Goal: Task Accomplishment & Management: Manage account settings

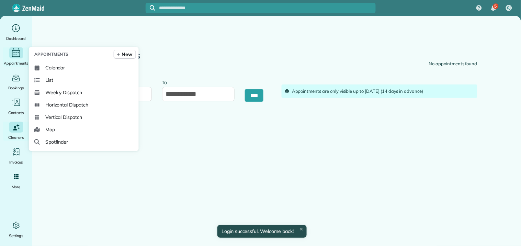
click at [15, 51] on icon "Main" at bounding box center [16, 53] width 11 height 10
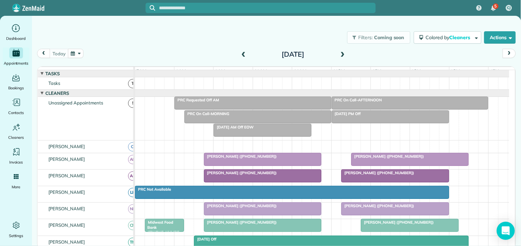
click at [504, 232] on icon "Open Intercom Messenger" at bounding box center [505, 230] width 8 height 9
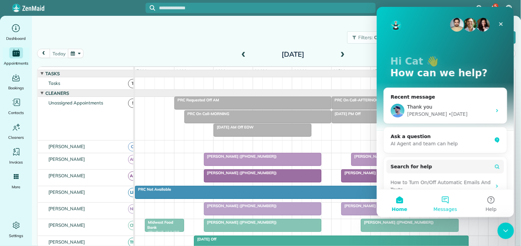
click at [449, 200] on button "Messages" at bounding box center [445, 202] width 46 height 27
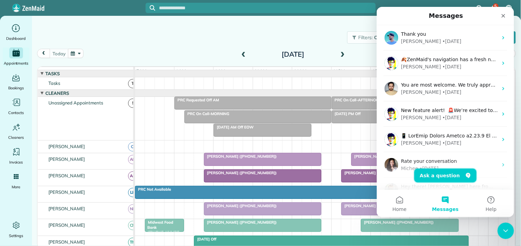
click at [441, 172] on button "Ask a question" at bounding box center [445, 175] width 62 height 14
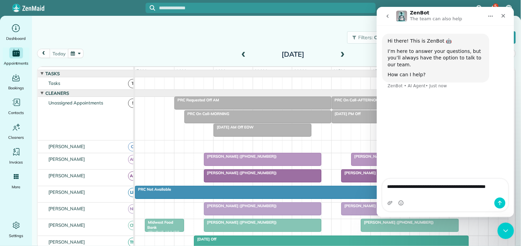
type textarea "**********"
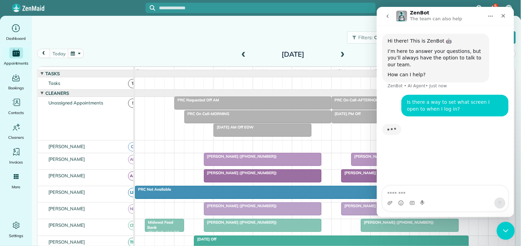
click at [505, 231] on icon "Close Intercom Messenger" at bounding box center [504, 229] width 8 height 8
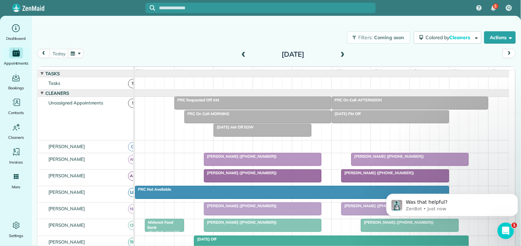
scroll to position [57, 0]
click at [501, 225] on icon "Open Intercom Messenger" at bounding box center [504, 229] width 11 height 11
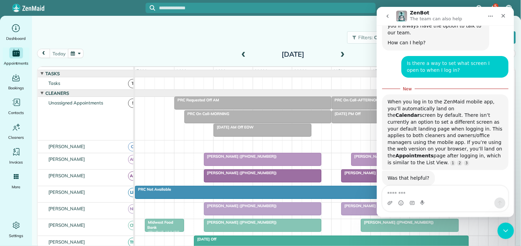
scroll to position [33, 0]
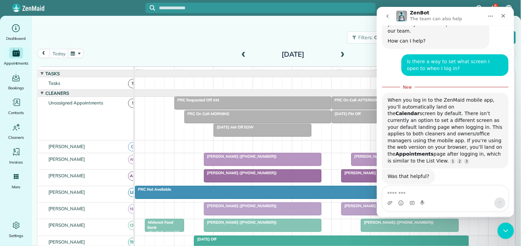
click at [394, 193] on textarea "Message…" at bounding box center [445, 191] width 126 height 12
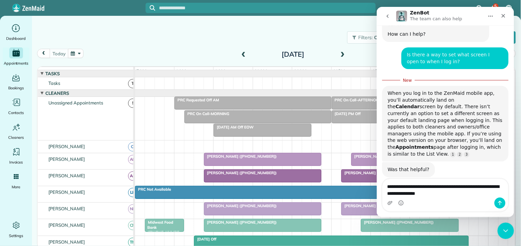
type textarea "**********"
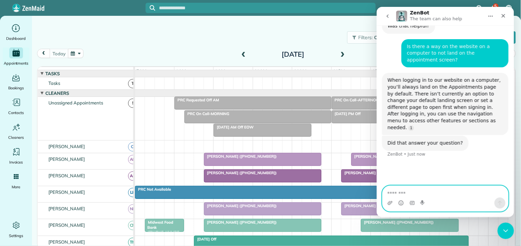
scroll to position [174, 0]
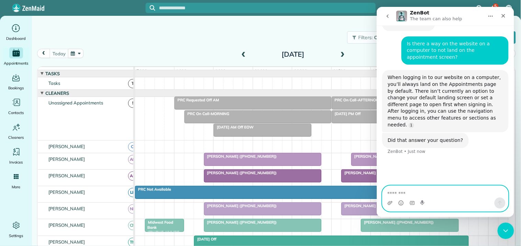
click at [396, 193] on textarea "Message…" at bounding box center [445, 191] width 126 height 12
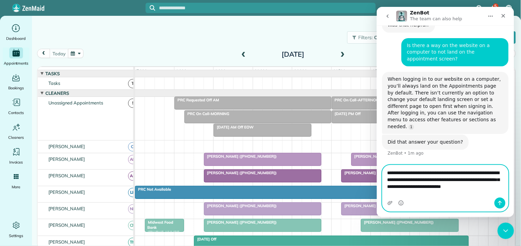
scroll to position [167, 0]
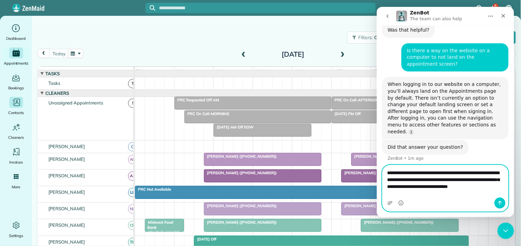
type textarea "**********"
click at [500, 202] on icon "Send a message…" at bounding box center [499, 202] width 5 height 5
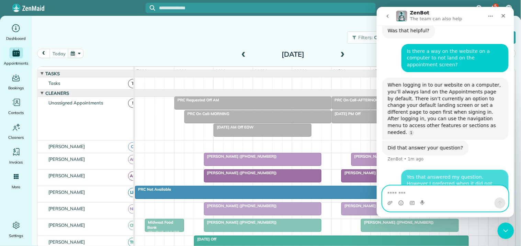
scroll to position [188, 0]
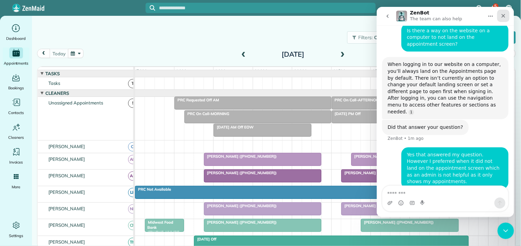
drag, startPoint x: 879, startPoint y: 18, endPoint x: 502, endPoint y: 11, distance: 376.9
click at [502, 11] on div "Close" at bounding box center [503, 15] width 12 height 12
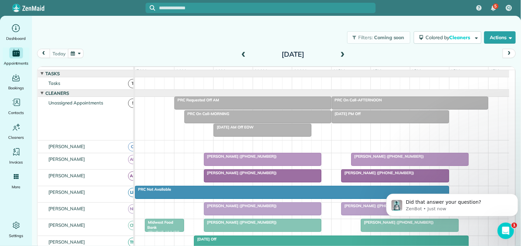
scroll to position [278, 0]
click at [507, 233] on div "Open Intercom Messenger" at bounding box center [504, 229] width 23 height 23
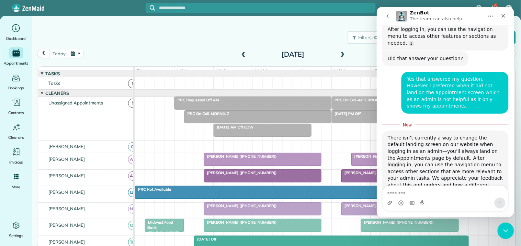
scroll to position [267, 0]
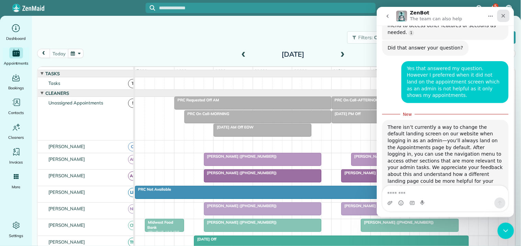
click at [502, 16] on icon "Close" at bounding box center [502, 15] width 5 height 5
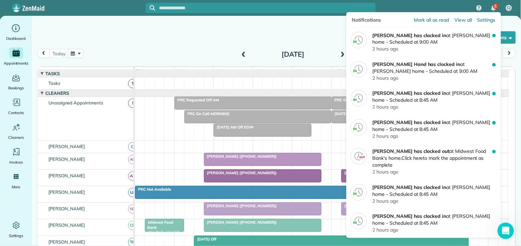
click at [495, 5] on span "5" at bounding box center [495, 5] width 2 height 5
click at [492, 5] on img "5 unread notifications" at bounding box center [493, 7] width 5 height 5
click at [423, 21] on span "Mark all as read" at bounding box center [431, 19] width 35 height 7
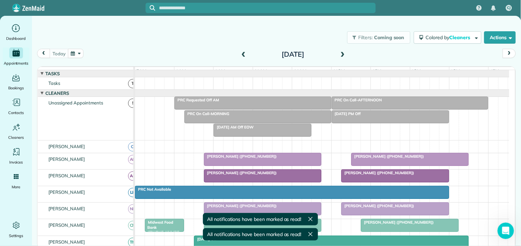
click at [193, 46] on div "Filters: Coming soon Colored by Cleaners Color by Cleaner Color by Team Color b…" at bounding box center [276, 37] width 489 height 23
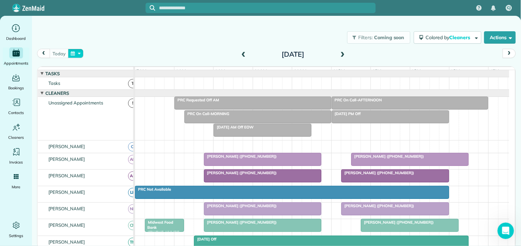
click at [79, 52] on button "button" at bounding box center [76, 53] width 16 height 9
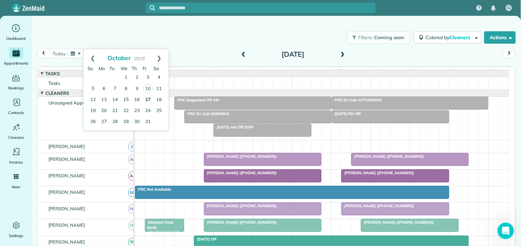
click at [147, 98] on link "17" at bounding box center [147, 99] width 11 height 11
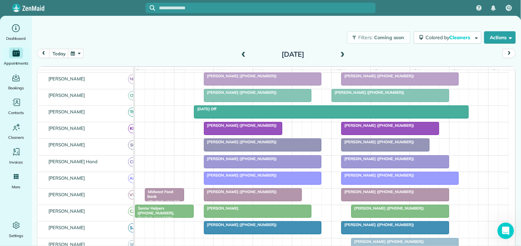
scroll to position [152, 0]
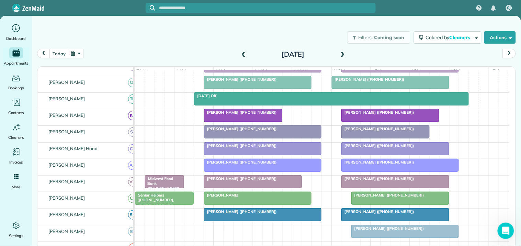
click at [193, 155] on div "Kim Airhart (+14047518434) Mary Saunders (+17703293805)" at bounding box center [322, 150] width 374 height 16
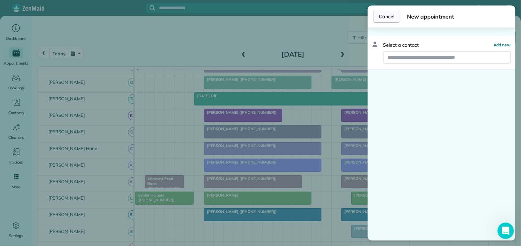
click at [392, 16] on span "Cancel" at bounding box center [386, 16] width 15 height 7
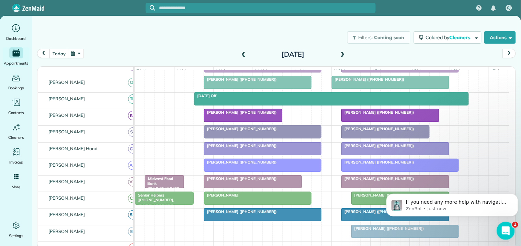
click at [502, 227] on icon "Open Intercom Messenger" at bounding box center [504, 229] width 11 height 11
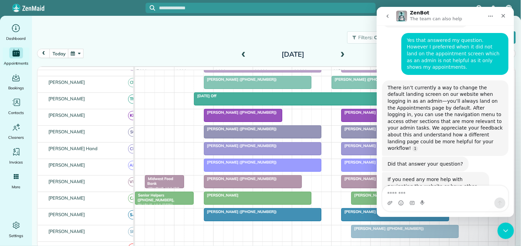
scroll to position [298, 0]
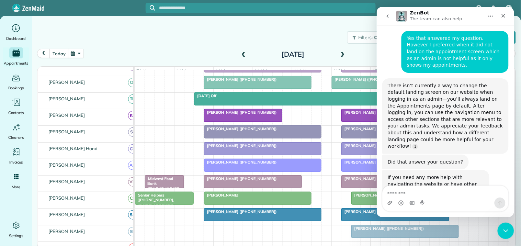
click at [409, 192] on textarea "Message…" at bounding box center [445, 191] width 126 height 12
click at [395, 188] on textarea "Message…" at bounding box center [445, 191] width 126 height 12
type textarea "**********"
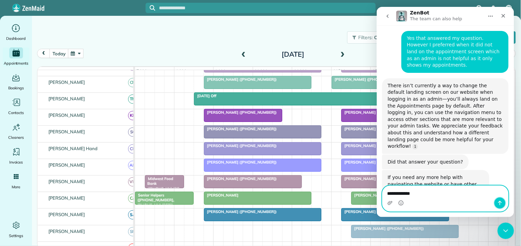
click at [500, 201] on icon "Send a message…" at bounding box center [500, 202] width 4 height 4
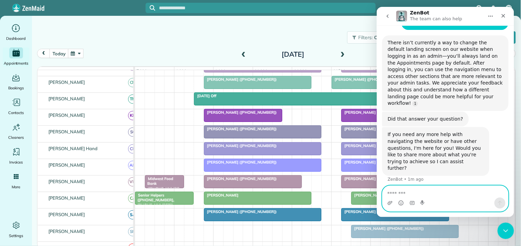
scroll to position [340, 0]
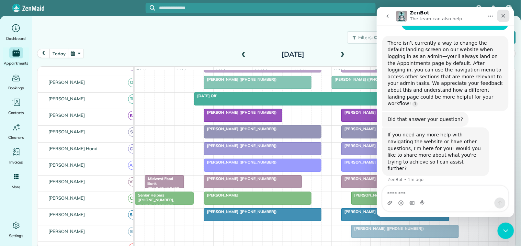
click at [507, 13] on div "Close" at bounding box center [503, 15] width 12 height 12
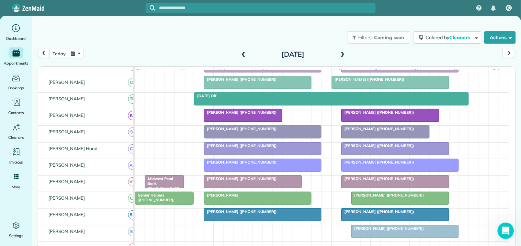
click at [283, 37] on div "Filters: Coming soon Colored by Cleaners Color by Cleaner Color by Team Color b…" at bounding box center [276, 37] width 489 height 23
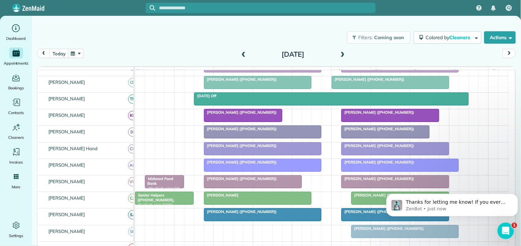
scroll to position [352, 0]
click at [506, 227] on icon "Open Intercom Messenger" at bounding box center [504, 229] width 11 height 11
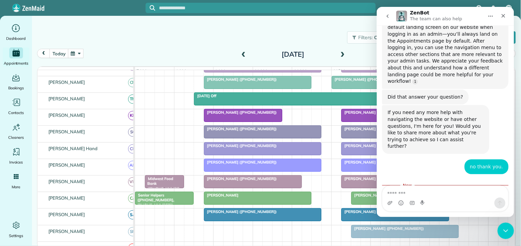
scroll to position [364, 0]
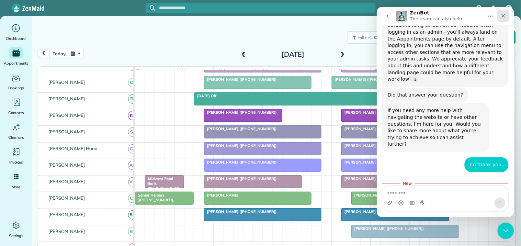
click at [506, 14] on div "Close" at bounding box center [503, 15] width 12 height 12
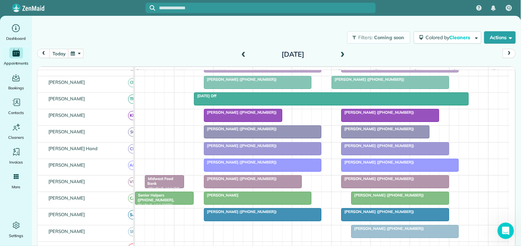
click at [284, 34] on div "Filters: Coming soon Colored by Cleaners Color by Cleaner Color by Team Color b…" at bounding box center [276, 37] width 489 height 23
click at [79, 54] on button "button" at bounding box center [76, 53] width 16 height 9
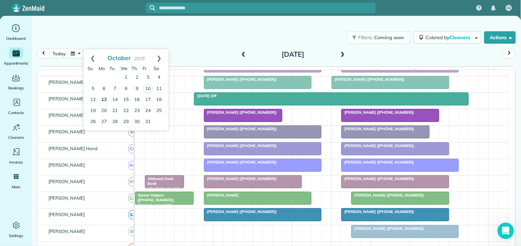
click at [102, 100] on link "13" at bounding box center [103, 99] width 11 height 11
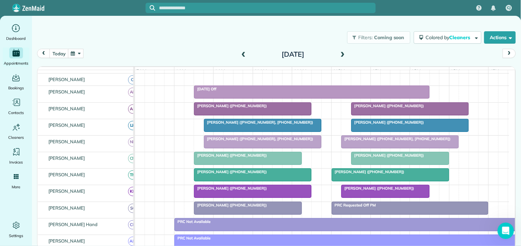
scroll to position [53, 0]
click at [390, 108] on div "[PERSON_NAME] ([PHONE_NUMBER])" at bounding box center [409, 106] width 113 height 5
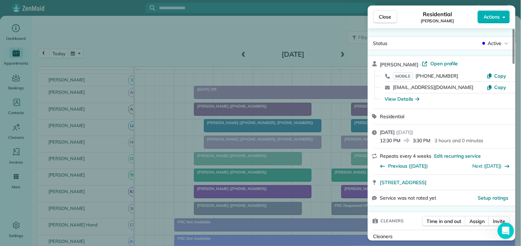
click at [388, 16] on span "Close" at bounding box center [385, 16] width 12 height 7
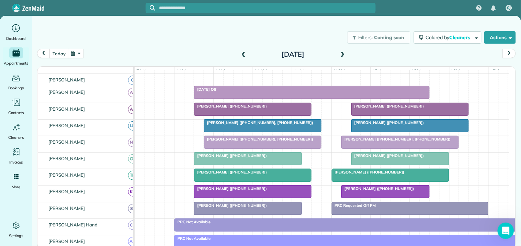
click at [204, 35] on div "Filters: Coming soon Colored by Cleaners Color by Cleaner Color by Team Color b…" at bounding box center [276, 37] width 489 height 23
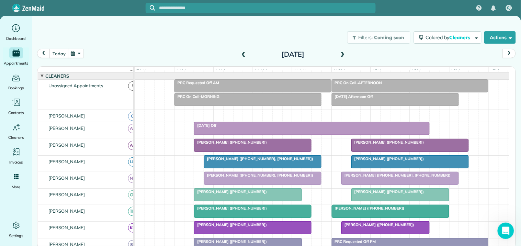
scroll to position [15, 0]
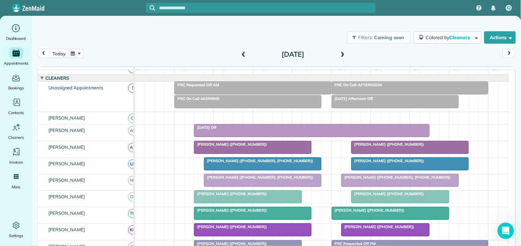
click at [412, 153] on div at bounding box center [409, 147] width 117 height 12
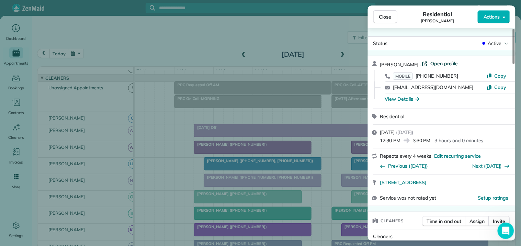
click at [431, 63] on span "Open profile" at bounding box center [444, 63] width 28 height 7
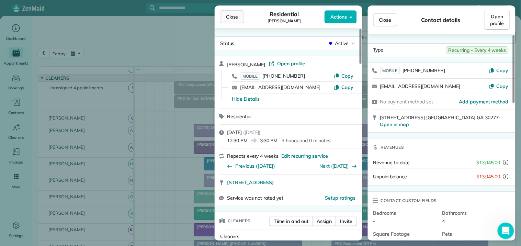
click at [235, 18] on span "Close" at bounding box center [232, 16] width 12 height 7
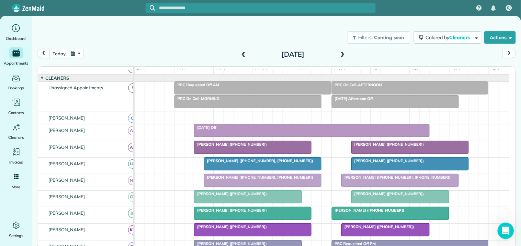
scroll to position [167, 0]
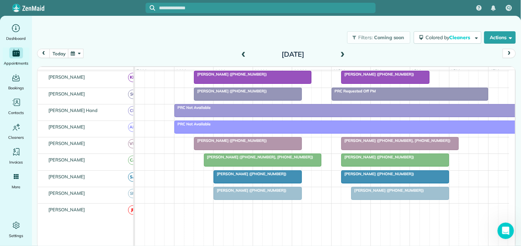
click at [79, 52] on button "button" at bounding box center [76, 53] width 16 height 9
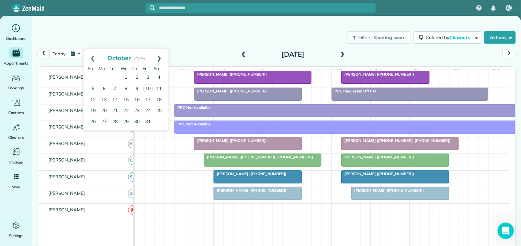
click at [162, 54] on link "Next" at bounding box center [159, 57] width 19 height 17
click at [104, 98] on link "10" at bounding box center [103, 99] width 11 height 11
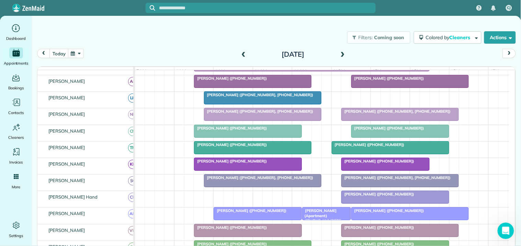
scroll to position [106, 0]
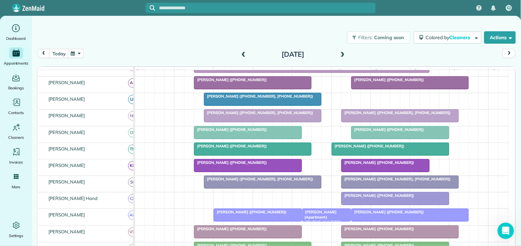
click at [78, 51] on button "button" at bounding box center [76, 53] width 16 height 9
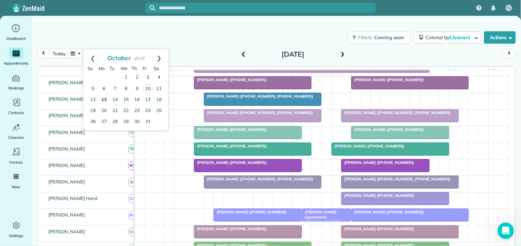
click at [104, 97] on link "13" at bounding box center [103, 99] width 11 height 11
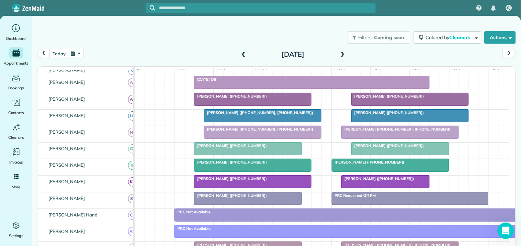
scroll to position [42, 0]
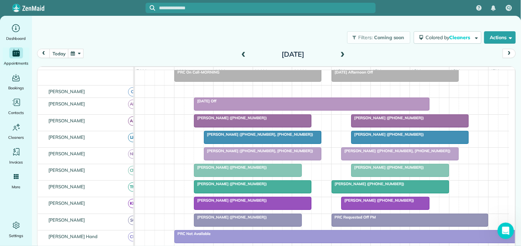
click at [237, 170] on div "[PERSON_NAME] ([PHONE_NUMBER])" at bounding box center [248, 167] width 104 height 5
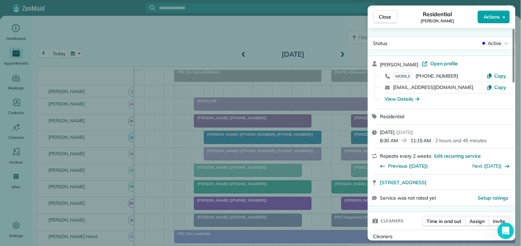
click at [495, 18] on span "Actions" at bounding box center [491, 16] width 16 height 7
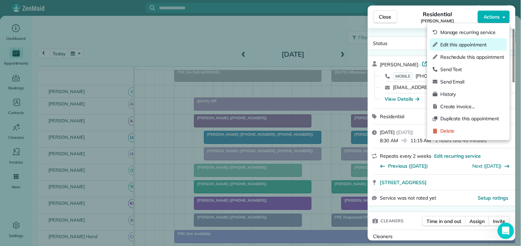
click at [467, 46] on span "Edit this appointment" at bounding box center [472, 44] width 64 height 7
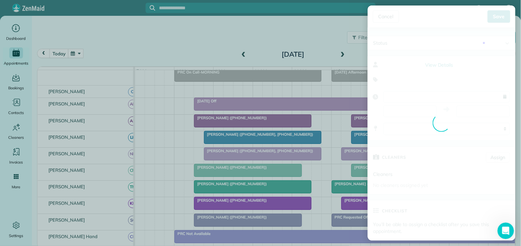
type input "**********"
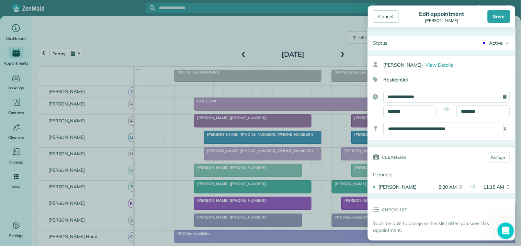
click at [491, 40] on div "Active" at bounding box center [496, 42] width 14 height 7
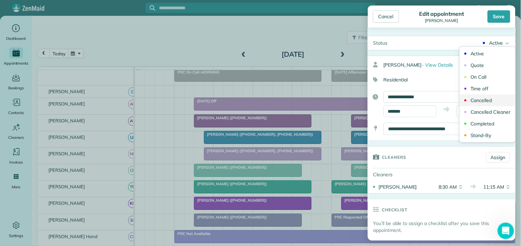
click at [479, 98] on div "Cancelled" at bounding box center [482, 100] width 22 height 5
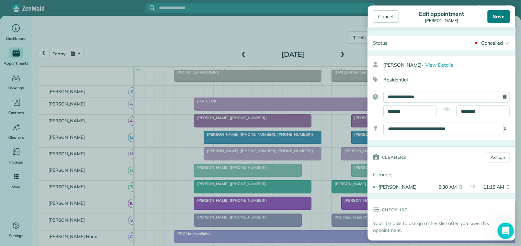
click at [500, 16] on div "Save" at bounding box center [498, 16] width 23 height 12
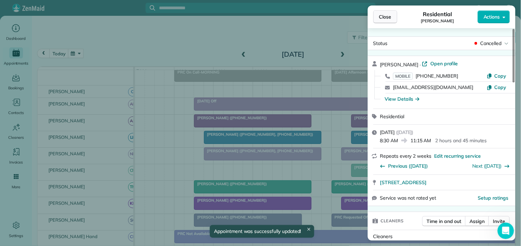
click at [390, 15] on span "Close" at bounding box center [385, 16] width 12 height 7
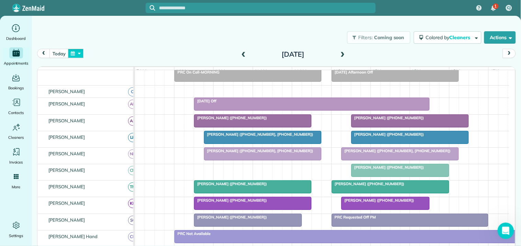
click at [74, 51] on button "button" at bounding box center [76, 53] width 16 height 9
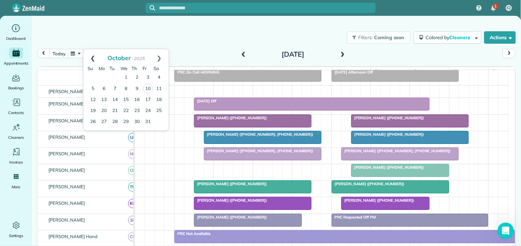
click at [92, 56] on link "Prev" at bounding box center [92, 57] width 19 height 17
click at [161, 54] on link "Next" at bounding box center [159, 57] width 19 height 17
click at [201, 42] on div "Filters: Coming soon Colored by Cleaners Color by Cleaner Color by Team Color b…" at bounding box center [276, 37] width 489 height 23
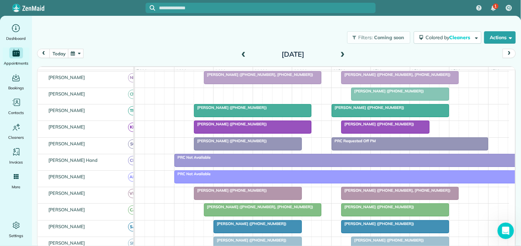
scroll to position [156, 0]
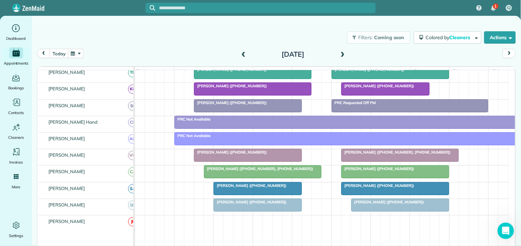
click at [252, 194] on div at bounding box center [257, 188] width 87 height 12
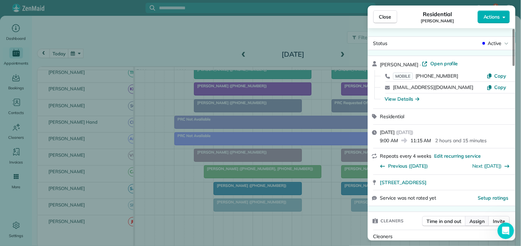
click at [474, 223] on span "Assign" at bounding box center [476, 221] width 15 height 7
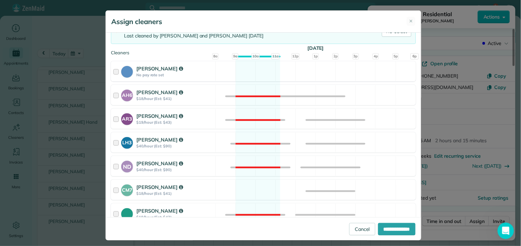
scroll to position [152, 0]
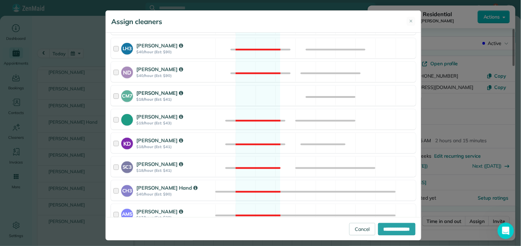
click at [258, 97] on div "CM7 Caitlin Miller $18/hour (Est: $41) Available" at bounding box center [263, 95] width 305 height 20
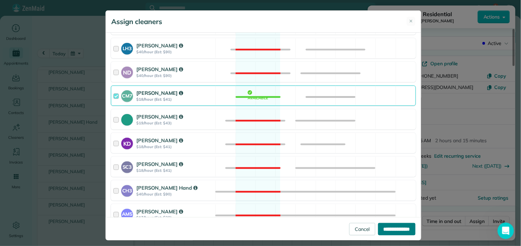
click at [390, 228] on input "**********" at bounding box center [396, 229] width 37 height 12
type input "**********"
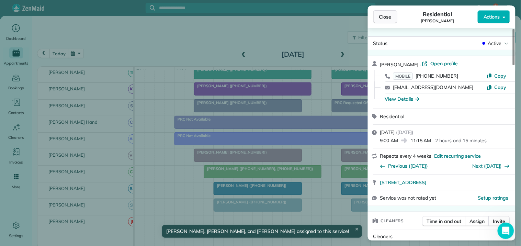
click at [383, 14] on span "Close" at bounding box center [385, 16] width 12 height 7
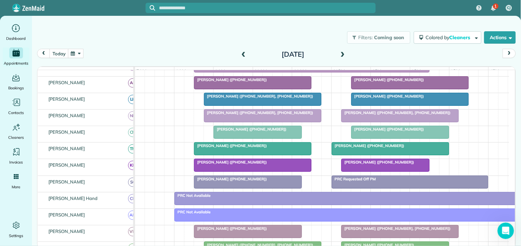
scroll to position [42, 0]
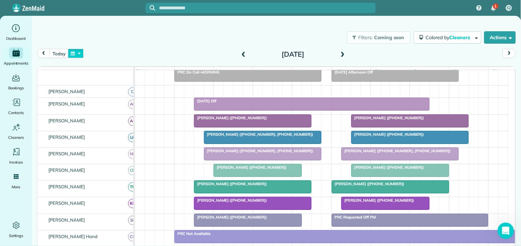
click at [77, 53] on button "button" at bounding box center [76, 53] width 16 height 9
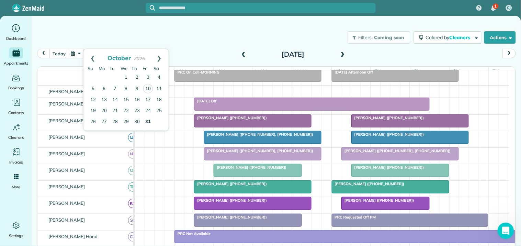
click at [148, 119] on link "31" at bounding box center [147, 121] width 11 height 11
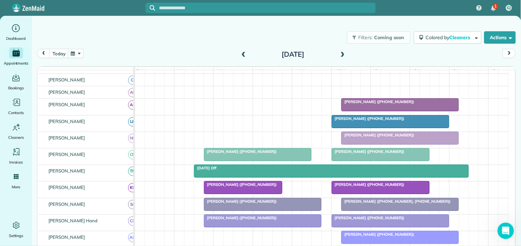
scroll to position [81, 0]
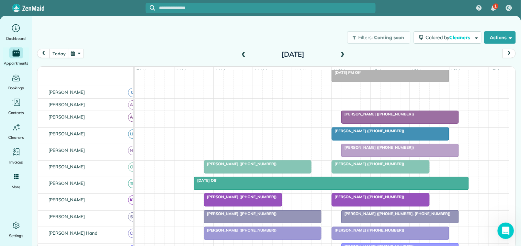
click at [244, 51] on span at bounding box center [244, 54] width 8 height 6
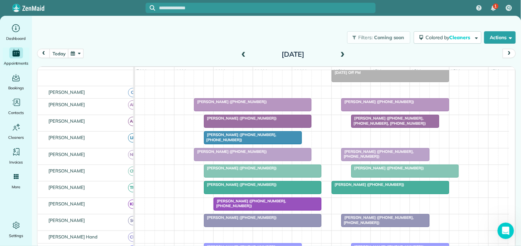
scroll to position [119, 0]
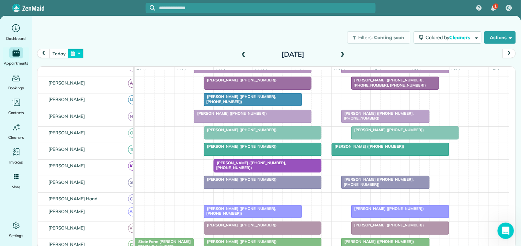
click at [80, 53] on button "button" at bounding box center [76, 53] width 16 height 9
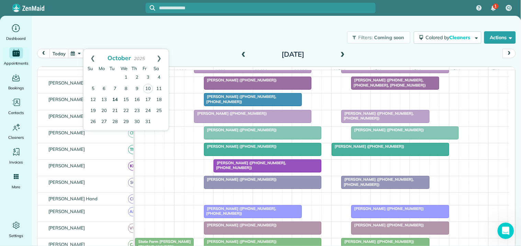
click at [117, 97] on link "14" at bounding box center [114, 99] width 11 height 11
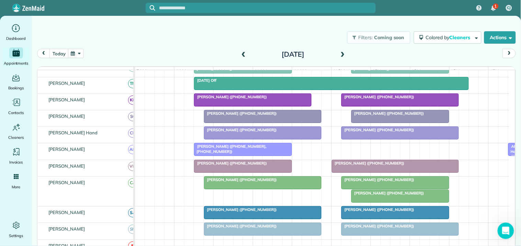
scroll to position [182, 0]
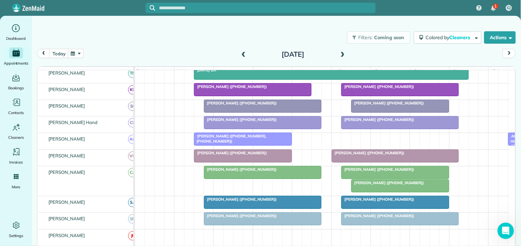
click at [392, 191] on div at bounding box center [399, 185] width 97 height 12
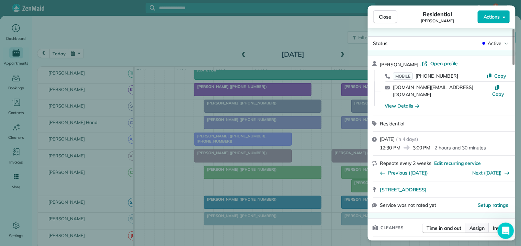
click at [478, 224] on span "Assign" at bounding box center [476, 227] width 15 height 7
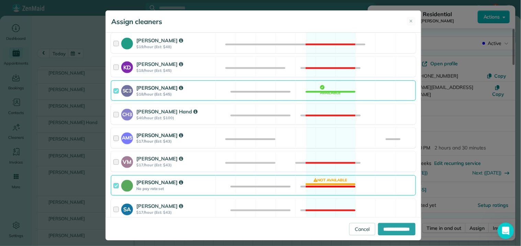
click at [325, 137] on div "AM5 Amanda Minix $17/hour (Est: $43) Available" at bounding box center [263, 138] width 305 height 20
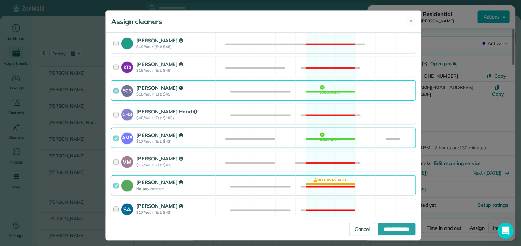
drag, startPoint x: 323, startPoint y: 180, endPoint x: 358, endPoint y: 213, distance: 48.3
click at [323, 180] on div "Catherine Altman No pay rate set Not available" at bounding box center [263, 185] width 305 height 20
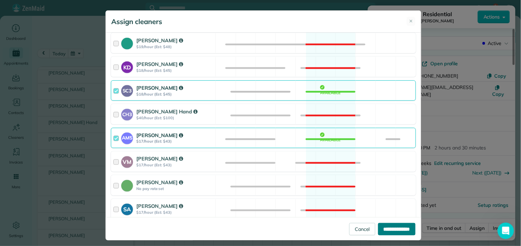
click at [386, 228] on input "**********" at bounding box center [396, 229] width 37 height 12
type input "**********"
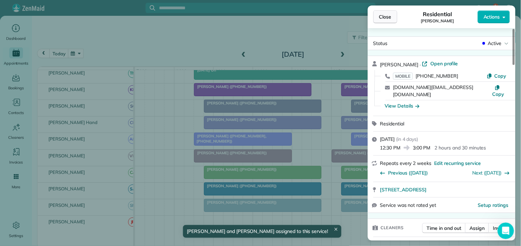
click at [387, 18] on span "Close" at bounding box center [385, 16] width 12 height 7
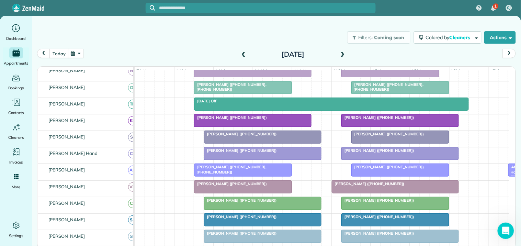
scroll to position [144, 0]
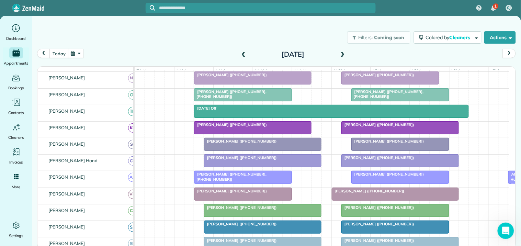
click at [375, 127] on span "[PERSON_NAME] ([PHONE_NUMBER])" at bounding box center [377, 124] width 73 height 5
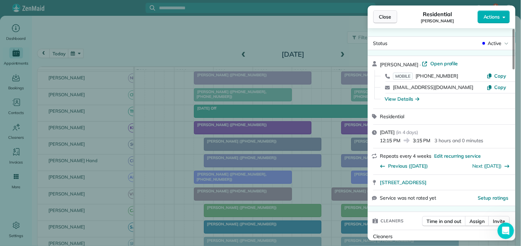
click at [386, 16] on span "Close" at bounding box center [385, 16] width 12 height 7
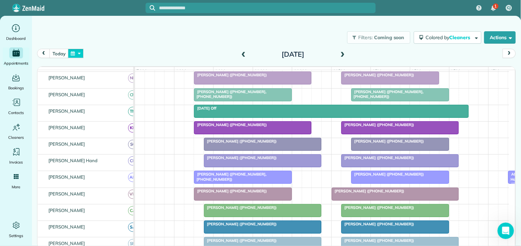
click at [73, 53] on button "button" at bounding box center [76, 53] width 16 height 9
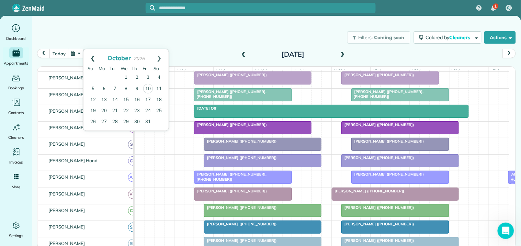
click at [89, 56] on link "Prev" at bounding box center [92, 57] width 19 height 17
click at [158, 57] on link "Next" at bounding box center [159, 57] width 19 height 17
click at [125, 107] on link "22" at bounding box center [125, 110] width 11 height 11
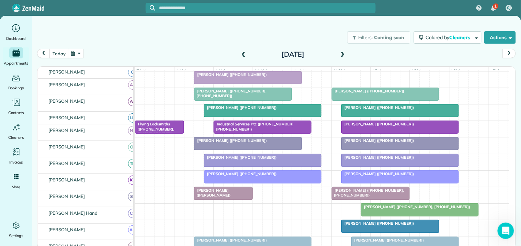
scroll to position [141, 0]
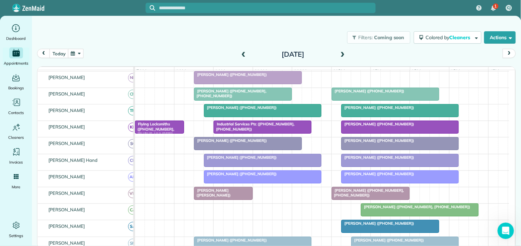
click at [244, 54] on span at bounding box center [244, 54] width 8 height 6
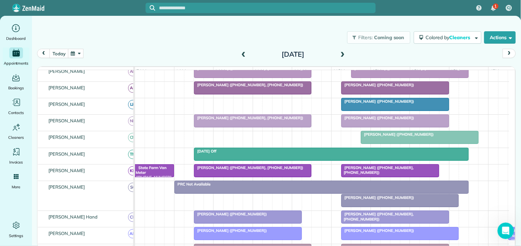
scroll to position [131, 0]
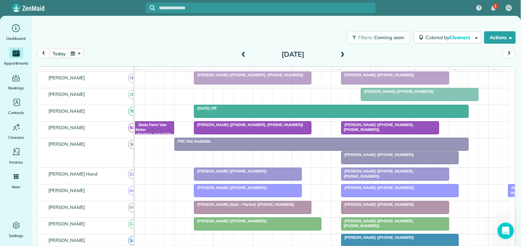
click at [244, 54] on span at bounding box center [244, 54] width 8 height 6
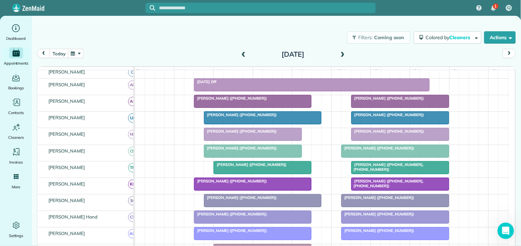
scroll to position [144, 0]
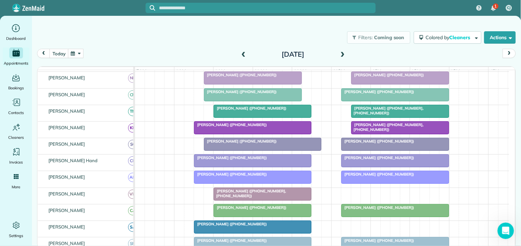
click at [342, 52] on span at bounding box center [343, 54] width 8 height 6
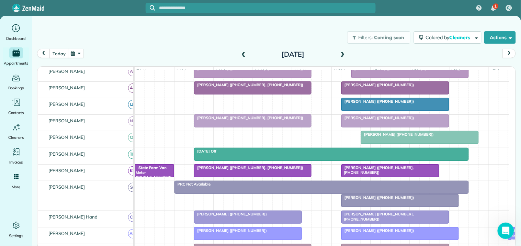
scroll to position [131, 0]
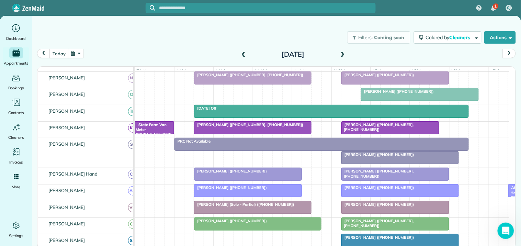
click at [342, 52] on span at bounding box center [343, 54] width 8 height 6
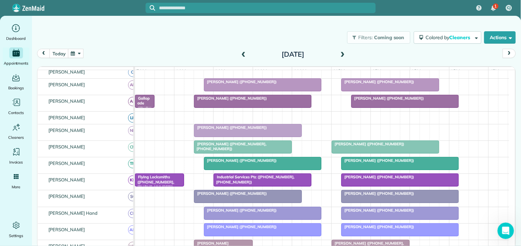
scroll to position [141, 0]
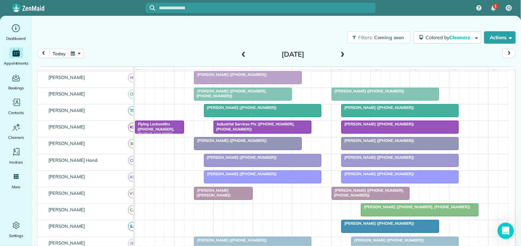
click at [342, 52] on span at bounding box center [343, 54] width 8 height 6
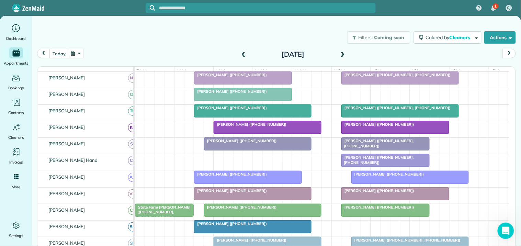
click at [390, 134] on div at bounding box center [394, 127] width 107 height 12
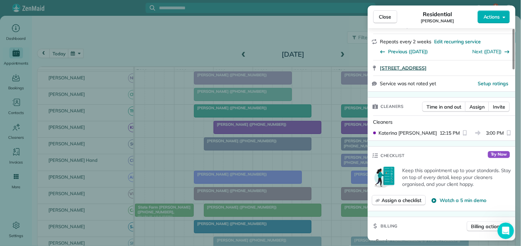
click at [426, 69] on span "173 Woodcrest Drive Sharpsburg GA 30277" at bounding box center [403, 68] width 47 height 7
click at [389, 18] on span "Close" at bounding box center [385, 16] width 12 height 7
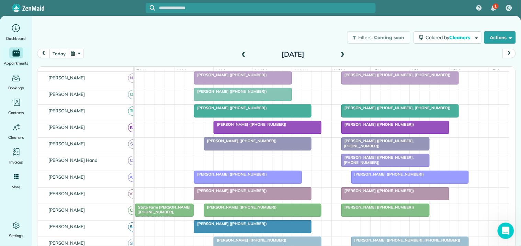
click at [81, 56] on button "button" at bounding box center [76, 53] width 16 height 9
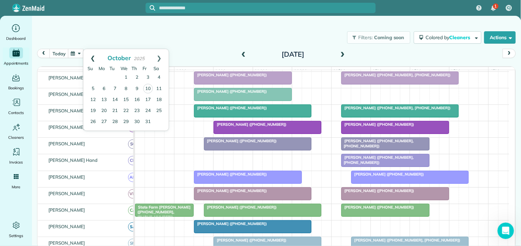
click at [91, 53] on link "Prev" at bounding box center [92, 57] width 19 height 17
click at [160, 56] on link "Next" at bounding box center [159, 57] width 19 height 17
click at [114, 100] on link "14" at bounding box center [114, 99] width 11 height 11
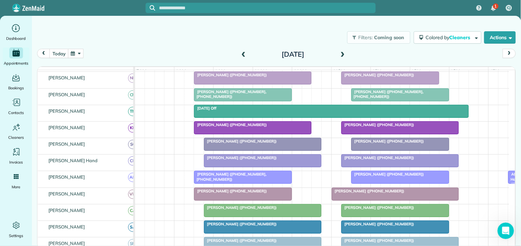
scroll to position [106, 0]
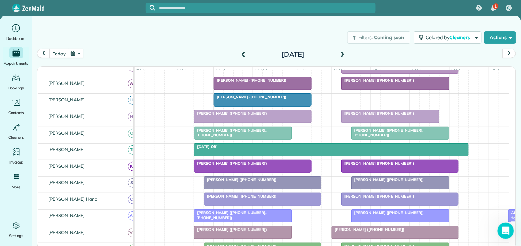
click at [340, 54] on span at bounding box center [343, 54] width 8 height 6
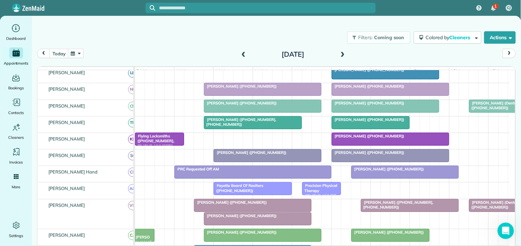
scroll to position [160, 0]
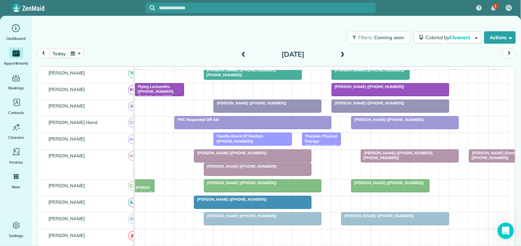
click at [246, 155] on div "[PERSON_NAME] ([PHONE_NUMBER])" at bounding box center [252, 152] width 113 height 5
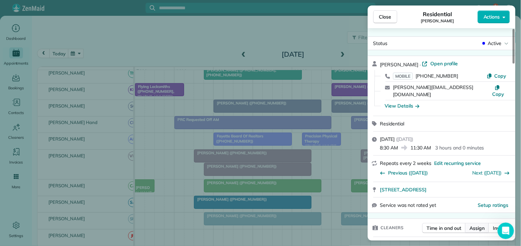
click at [482, 224] on span "Assign" at bounding box center [476, 227] width 15 height 7
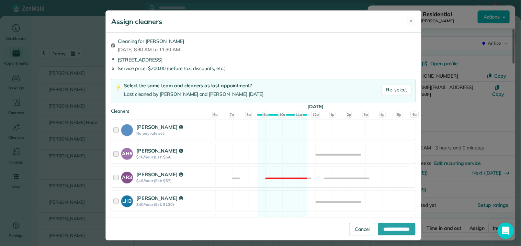
click at [276, 153] on div "AH6 Ashley Hudson $18/hour (Est: $54) Available" at bounding box center [263, 153] width 305 height 20
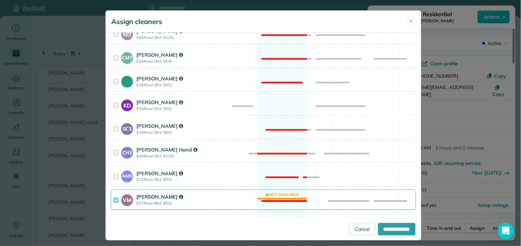
click at [280, 199] on div "VM Victoria Minix $17/hour (Est: $51) Not available" at bounding box center [263, 199] width 305 height 20
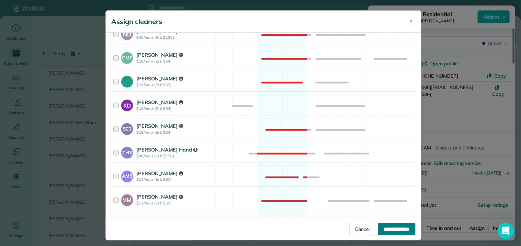
click at [384, 229] on input "**********" at bounding box center [396, 229] width 37 height 12
type input "**********"
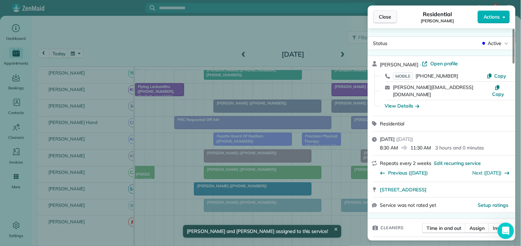
click at [385, 18] on span "Close" at bounding box center [385, 16] width 12 height 7
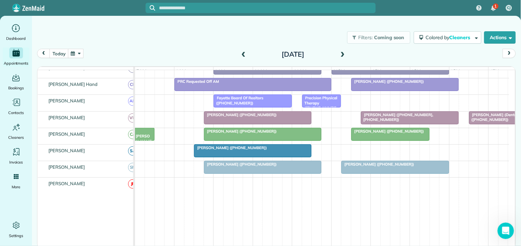
click at [341, 53] on span at bounding box center [343, 54] width 8 height 6
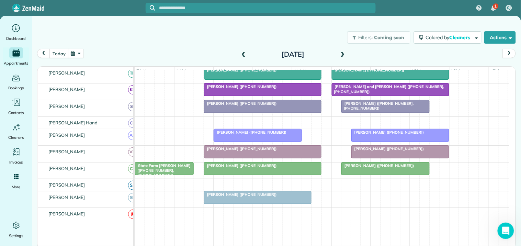
click at [344, 54] on span at bounding box center [343, 54] width 8 height 6
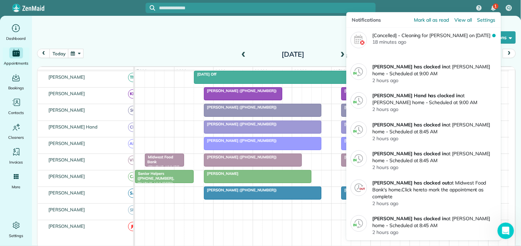
click at [493, 8] on div "1" at bounding box center [495, 5] width 5 height 5
click at [428, 18] on span "Mark all as read" at bounding box center [431, 19] width 35 height 7
click at [428, 20] on span "Mark all as read" at bounding box center [431, 19] width 35 height 7
click at [427, 20] on span "Mark all as read" at bounding box center [431, 19] width 35 height 7
click at [423, 18] on span "Mark all as read" at bounding box center [431, 19] width 35 height 7
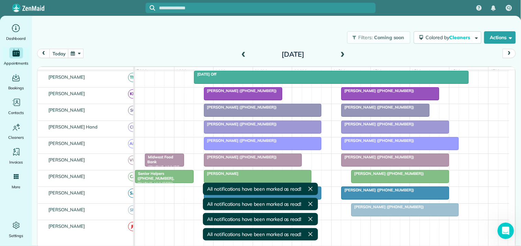
click at [204, 49] on div "today Friday Oct 17, 2025" at bounding box center [276, 55] width 478 height 13
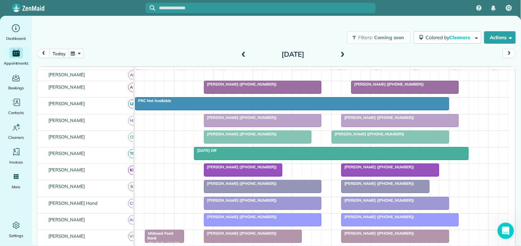
click at [390, 193] on div at bounding box center [384, 186] width 87 height 12
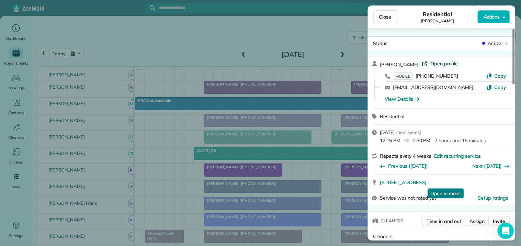
click at [446, 64] on span "Open profile" at bounding box center [444, 63] width 28 height 7
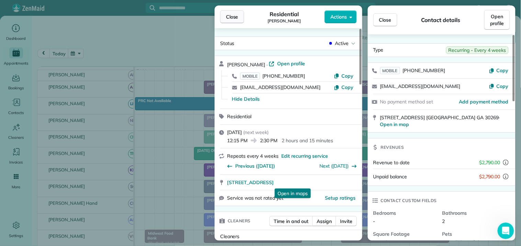
click at [237, 15] on span "Close" at bounding box center [232, 16] width 12 height 7
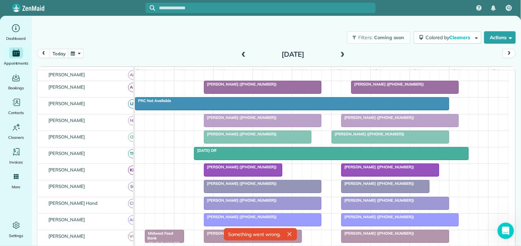
click at [201, 49] on div "today Friday Oct 17, 2025" at bounding box center [276, 55] width 478 height 13
click at [242, 52] on span at bounding box center [244, 54] width 8 height 6
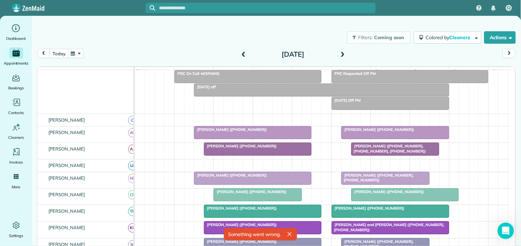
scroll to position [115, 0]
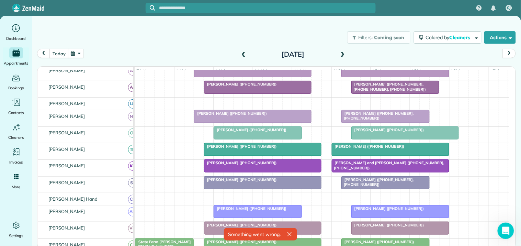
click at [345, 52] on span at bounding box center [343, 54] width 8 height 6
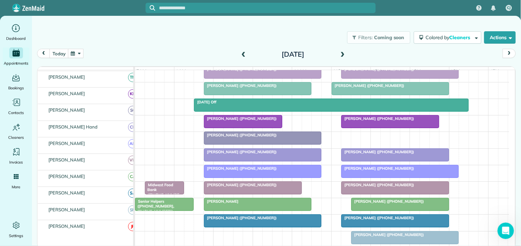
scroll to position [136, 0]
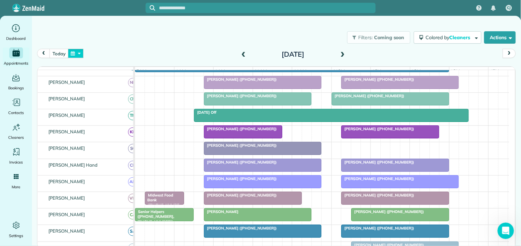
click at [79, 54] on button "button" at bounding box center [76, 53] width 16 height 9
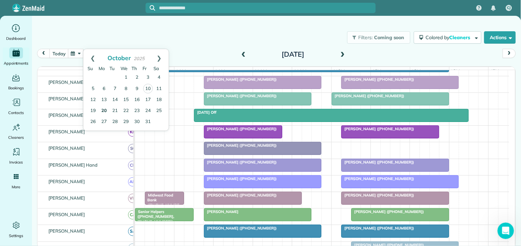
click at [103, 106] on link "20" at bounding box center [103, 110] width 11 height 11
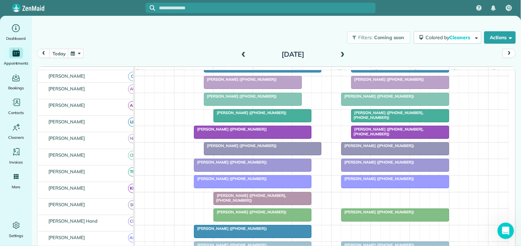
scroll to position [140, 0]
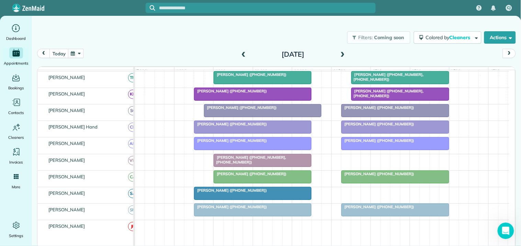
click at [343, 53] on span at bounding box center [343, 54] width 8 height 6
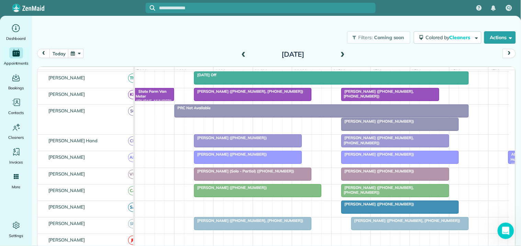
click at [344, 52] on span at bounding box center [343, 54] width 8 height 6
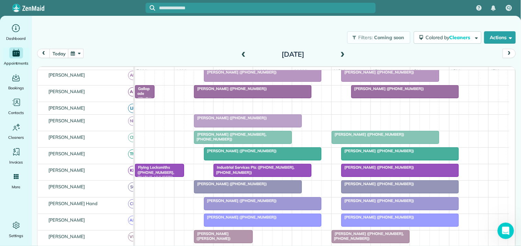
click at [343, 53] on span at bounding box center [343, 54] width 8 height 6
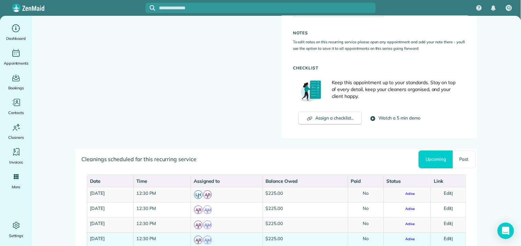
scroll to position [610, 0]
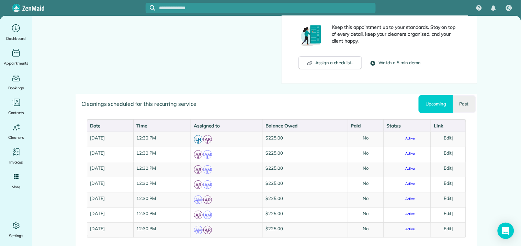
click at [461, 96] on link "Past" at bounding box center [464, 104] width 23 height 18
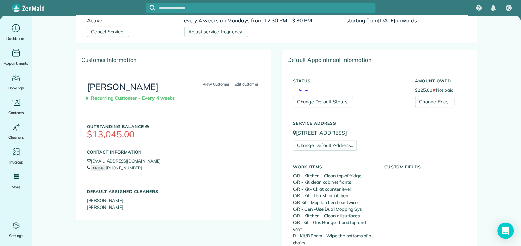
scroll to position [0, 0]
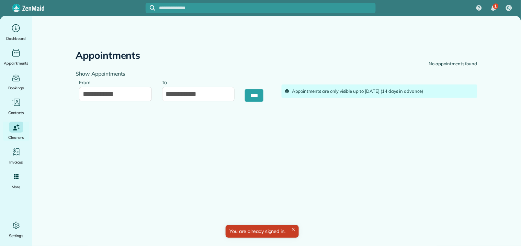
type input "**********"
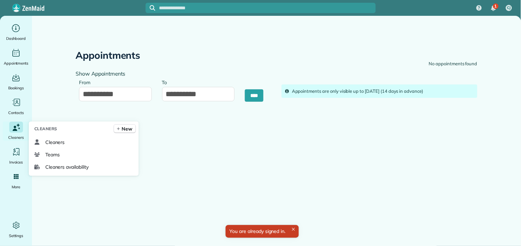
click at [12, 127] on icon "Main" at bounding box center [15, 127] width 9 height 10
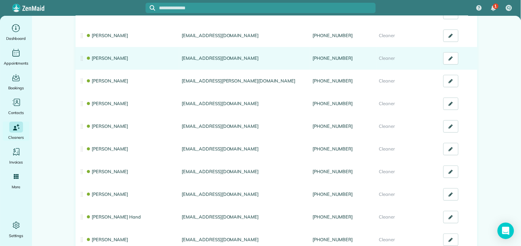
scroll to position [114, 0]
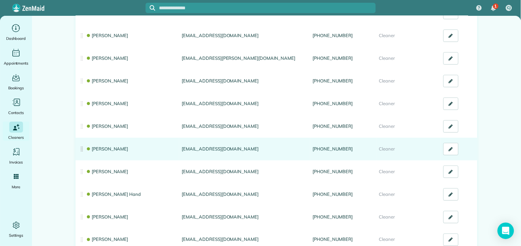
click at [107, 148] on link "[PERSON_NAME]" at bounding box center [107, 148] width 43 height 5
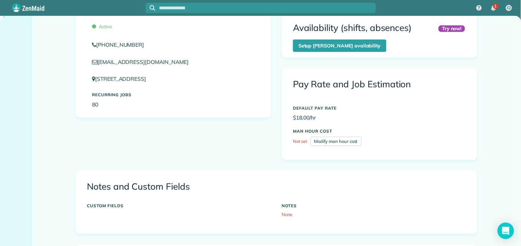
scroll to position [229, 0]
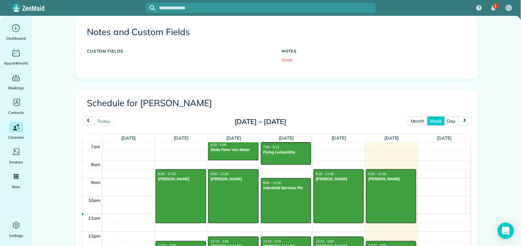
click at [421, 121] on button "month" at bounding box center [417, 120] width 20 height 9
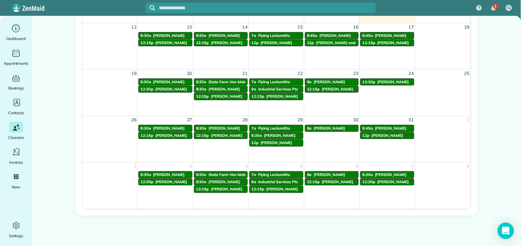
scroll to position [446, 0]
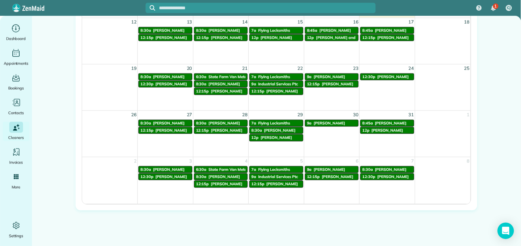
click at [318, 123] on span "Lynn Land" at bounding box center [330, 122] width 32 height 5
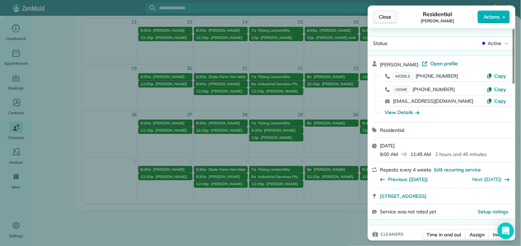
click at [385, 15] on span "Close" at bounding box center [385, 16] width 12 height 7
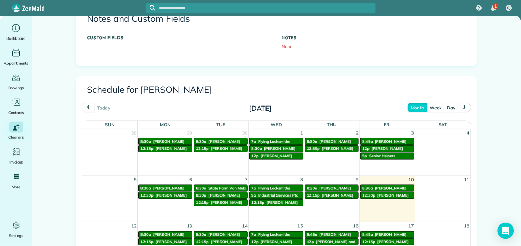
scroll to position [218, 0]
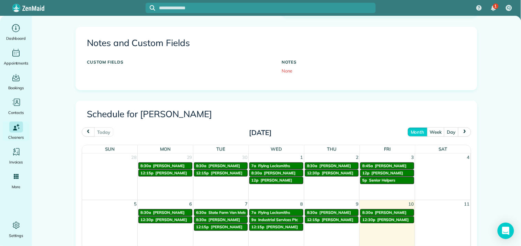
click at [462, 133] on span "next" at bounding box center [464, 132] width 5 height 4
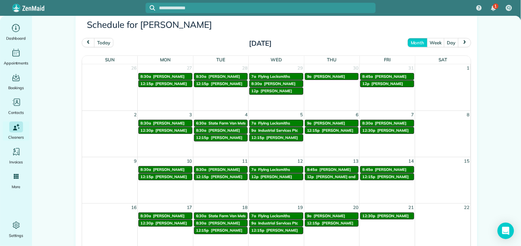
scroll to position [294, 0]
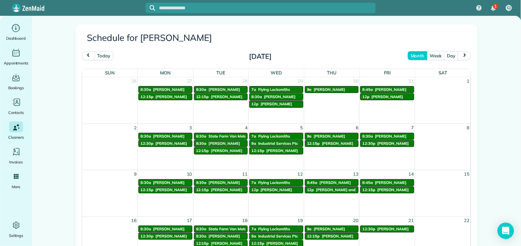
click at [82, 55] on button "prev" at bounding box center [88, 55] width 13 height 9
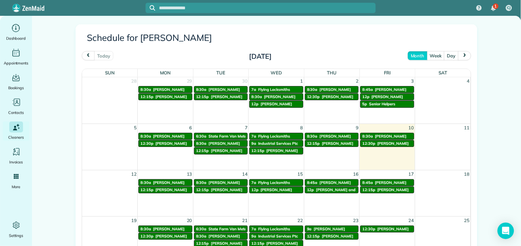
click at [218, 190] on span "Patti Thomas" at bounding box center [227, 189] width 32 height 5
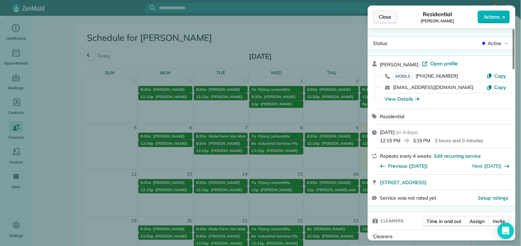
click at [385, 19] on span "Close" at bounding box center [385, 16] width 12 height 7
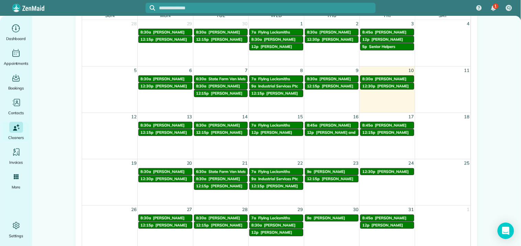
scroll to position [370, 0]
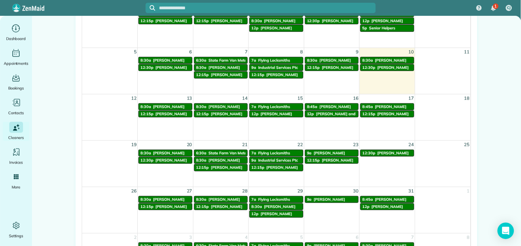
click at [377, 151] on span "Patti Olszowka" at bounding box center [393, 152] width 32 height 5
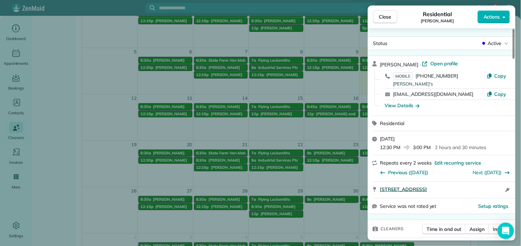
click at [423, 190] on span "250 Savannah Drive Senoia GA 30276" at bounding box center [403, 189] width 47 height 7
click at [388, 19] on span "Close" at bounding box center [385, 16] width 12 height 7
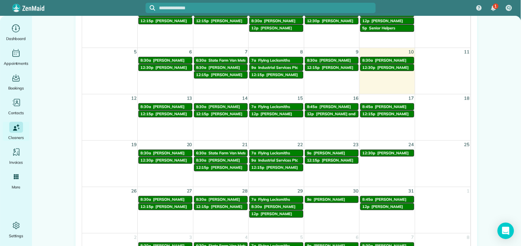
click at [156, 150] on link "8:30a Ellen Taylor" at bounding box center [165, 152] width 54 height 7
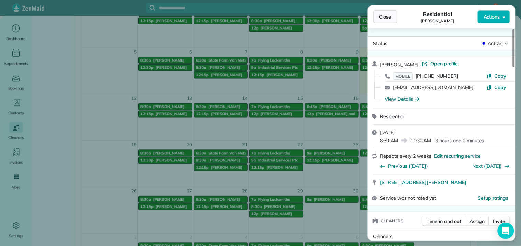
click at [388, 16] on span "Close" at bounding box center [385, 16] width 12 height 7
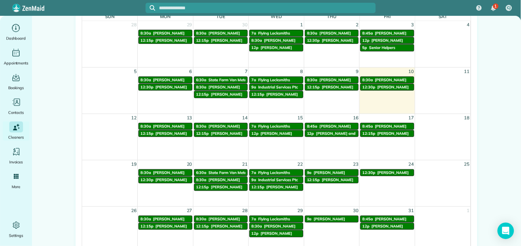
scroll to position [332, 0]
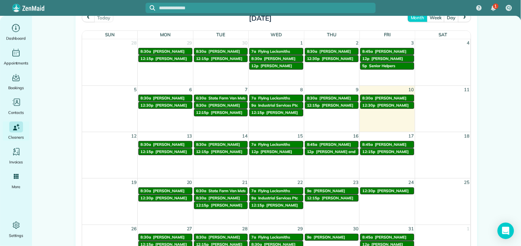
click at [227, 150] on span "Patti Thomas" at bounding box center [227, 151] width 32 height 5
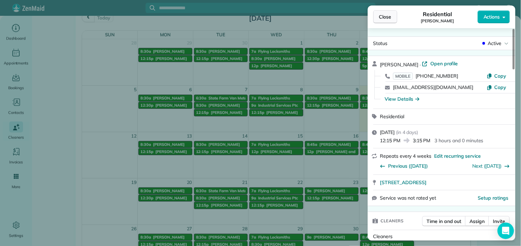
click at [386, 18] on span "Close" at bounding box center [385, 16] width 12 height 7
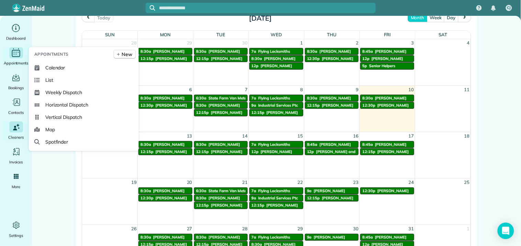
click at [13, 54] on icon "Main" at bounding box center [16, 53] width 11 height 10
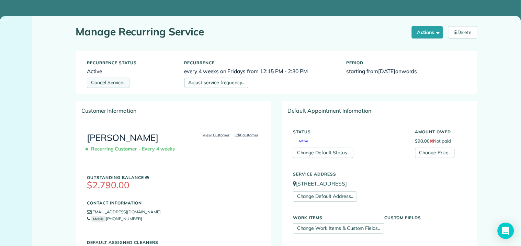
click at [103, 84] on link "Cancel Service.." at bounding box center [108, 83] width 43 height 10
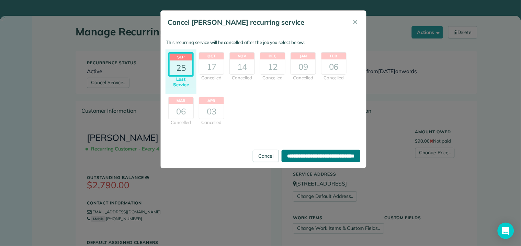
click at [307, 159] on input "**********" at bounding box center [320, 156] width 79 height 12
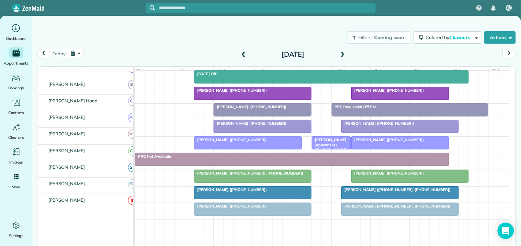
scroll to position [152, 0]
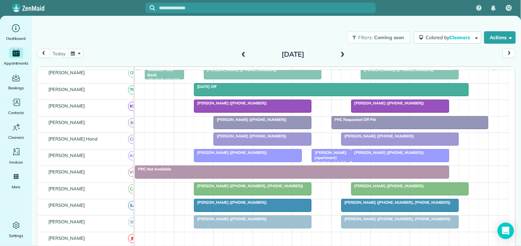
click at [239, 155] on div "[PERSON_NAME] ([PHONE_NUMBER])" at bounding box center [248, 152] width 104 height 5
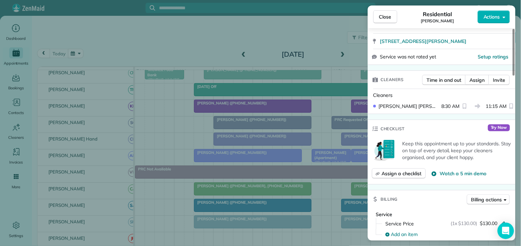
scroll to position [152, 0]
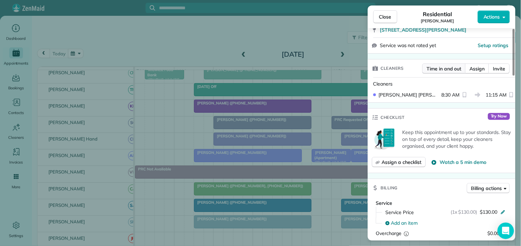
click at [441, 65] on span "Time in and out" at bounding box center [444, 68] width 35 height 7
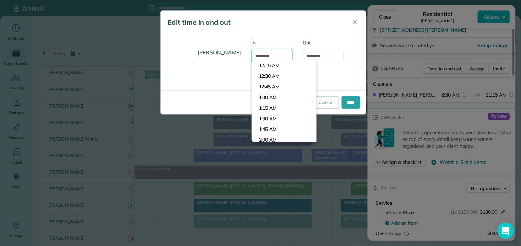
click at [264, 57] on input "*******" at bounding box center [271, 56] width 41 height 14
click at [263, 56] on input "*******" at bounding box center [271, 56] width 41 height 14
type input "*******"
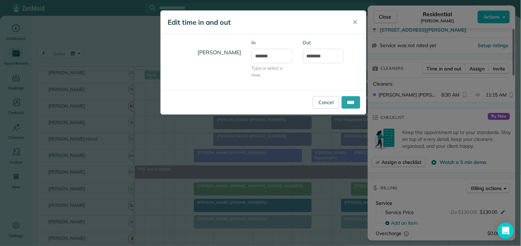
click at [329, 35] on div "[PERSON_NAME] In ******* Type or select a time Out ********" at bounding box center [263, 62] width 205 height 56
click at [348, 104] on input "****" at bounding box center [350, 102] width 19 height 12
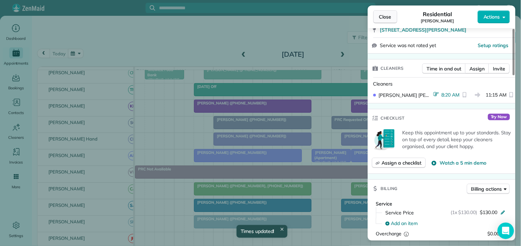
click at [386, 16] on span "Close" at bounding box center [385, 16] width 12 height 7
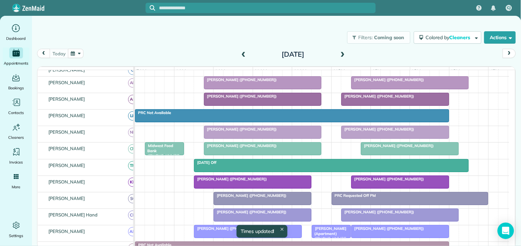
scroll to position [76, 0]
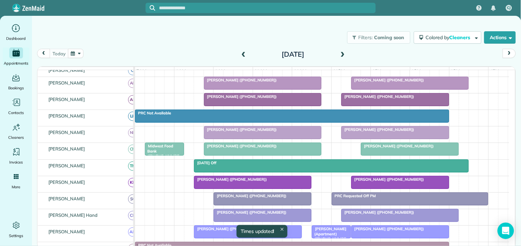
click at [253, 99] on span "[PERSON_NAME] ([PHONE_NUMBER])" at bounding box center [240, 96] width 73 height 5
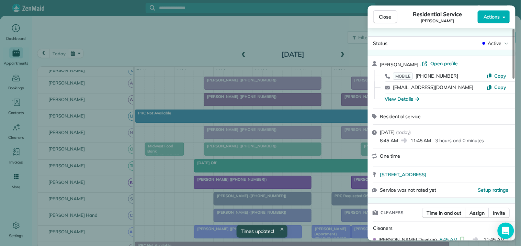
scroll to position [114, 0]
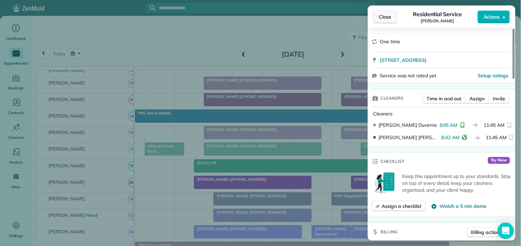
click at [388, 16] on span "Close" at bounding box center [385, 16] width 12 height 7
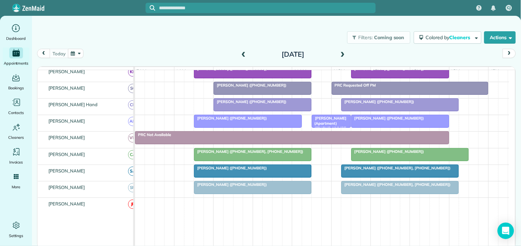
scroll to position [190, 0]
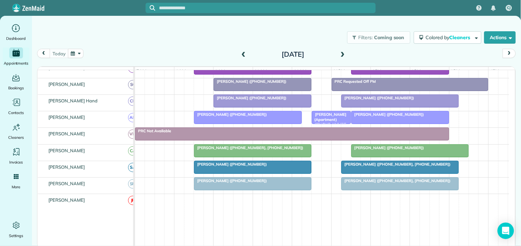
click at [244, 156] on div at bounding box center [252, 150] width 117 height 12
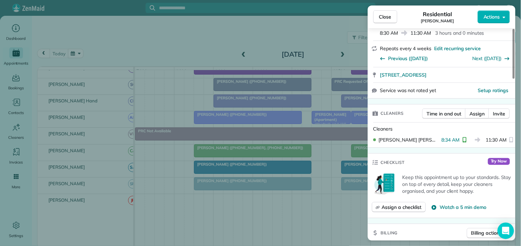
scroll to position [229, 0]
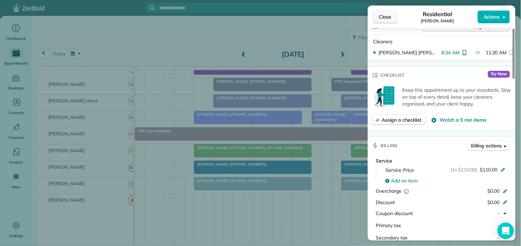
click at [389, 14] on span "Close" at bounding box center [385, 16] width 12 height 7
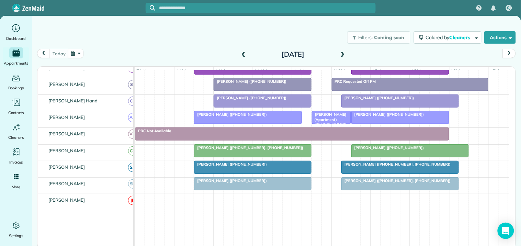
click at [272, 91] on div at bounding box center [262, 84] width 97 height 12
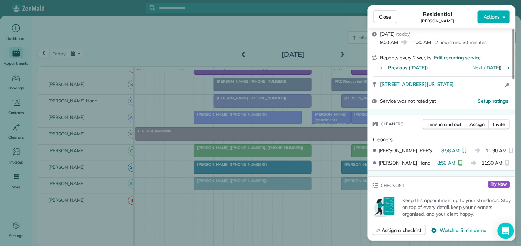
scroll to position [152, 0]
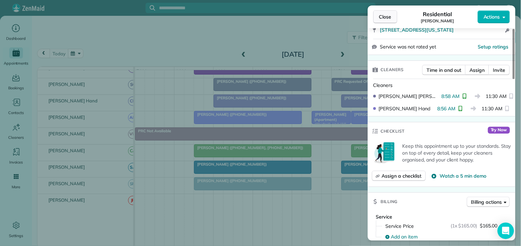
click at [386, 18] on span "Close" at bounding box center [385, 16] width 12 height 7
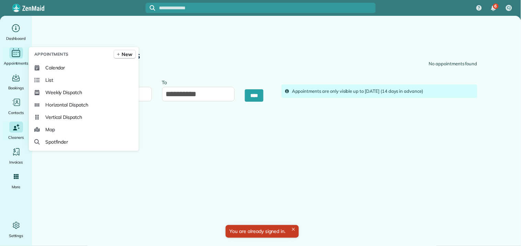
click at [15, 54] on icon "Main" at bounding box center [15, 54] width 1 height 0
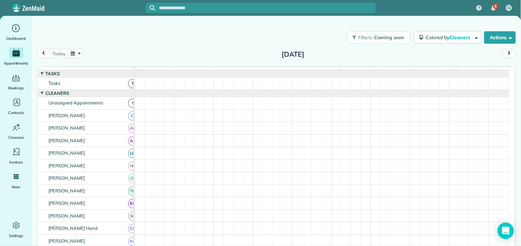
click at [78, 51] on button "button" at bounding box center [76, 53] width 16 height 9
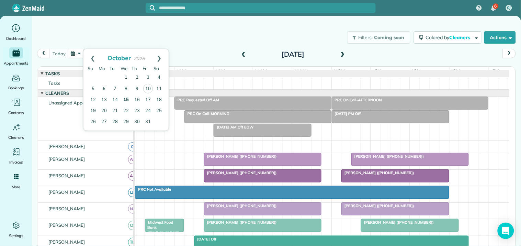
click at [126, 97] on link "15" at bounding box center [125, 99] width 11 height 11
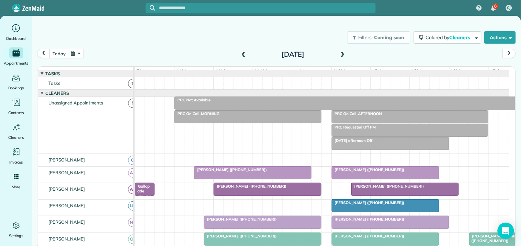
click at [343, 53] on span at bounding box center [343, 54] width 8 height 6
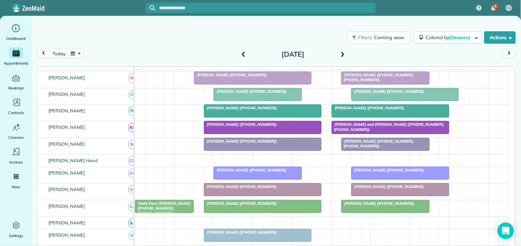
scroll to position [152, 0]
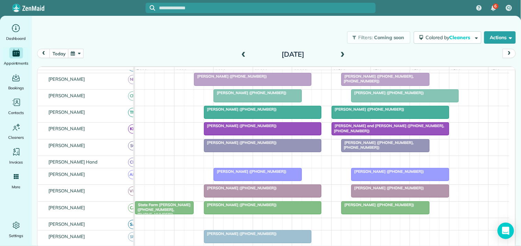
click at [77, 53] on button "button" at bounding box center [76, 53] width 16 height 9
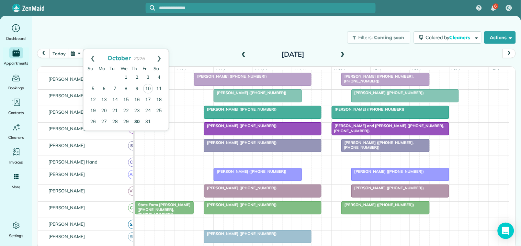
click at [135, 120] on link "30" at bounding box center [136, 121] width 11 height 11
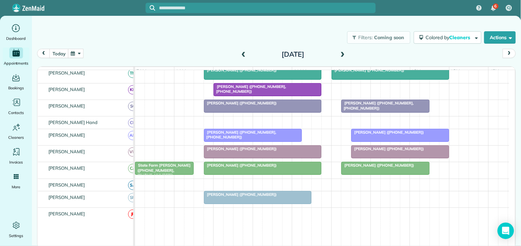
scroll to position [0, 0]
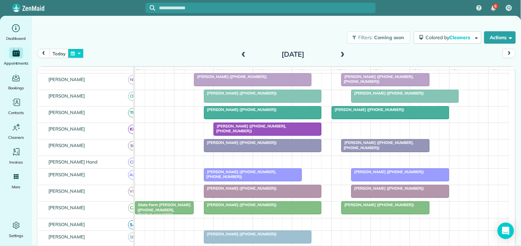
click at [80, 51] on button "button" at bounding box center [76, 53] width 16 height 9
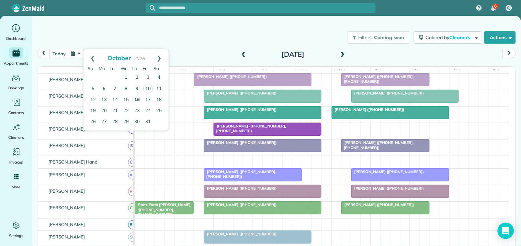
click at [137, 97] on link "16" at bounding box center [136, 99] width 11 height 11
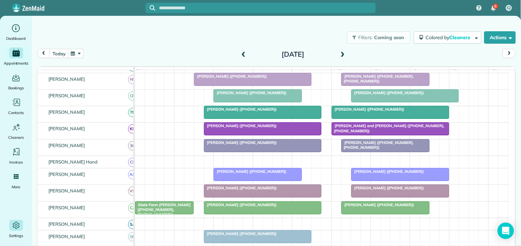
click at [8, 236] on div "Settings" at bounding box center [15, 229] width 27 height 19
click at [214, 41] on div "Filters: Coming soon Colored by Cleaners Color by Cleaner Color by Team Color b…" at bounding box center [276, 37] width 489 height 23
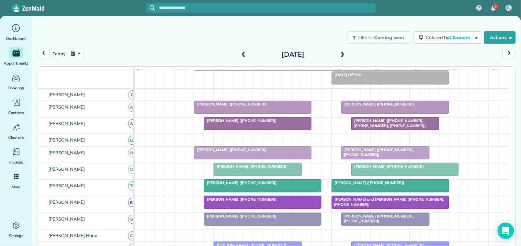
scroll to position [76, 0]
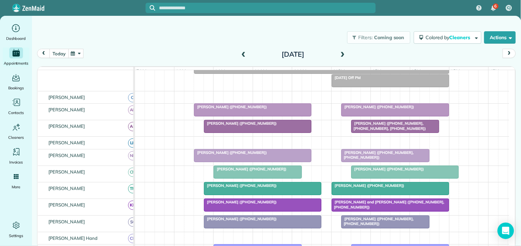
click at [56, 53] on button "today" at bounding box center [58, 53] width 19 height 9
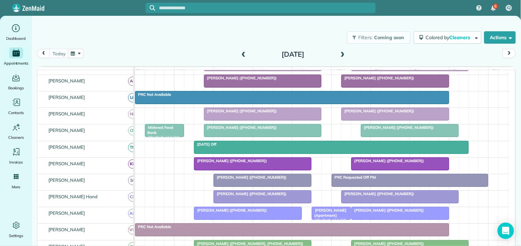
scroll to position [57, 0]
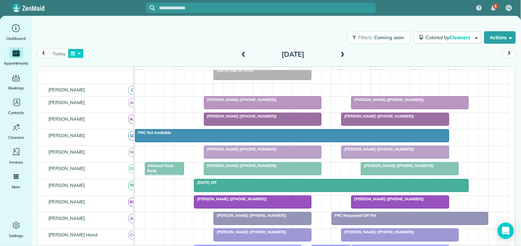
click at [80, 54] on button "button" at bounding box center [76, 53] width 16 height 9
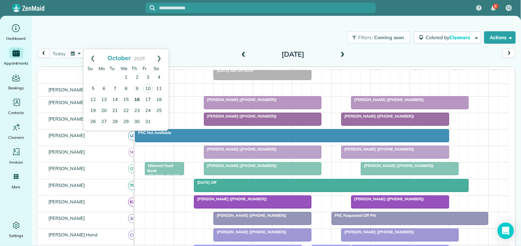
click at [136, 100] on link "16" at bounding box center [136, 99] width 11 height 11
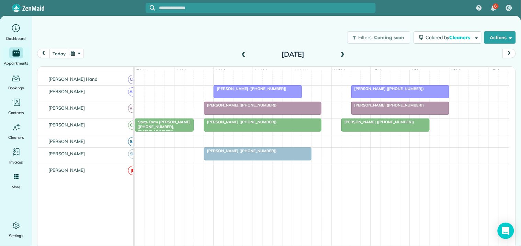
scroll to position [236, 0]
click at [76, 54] on button "button" at bounding box center [76, 53] width 16 height 9
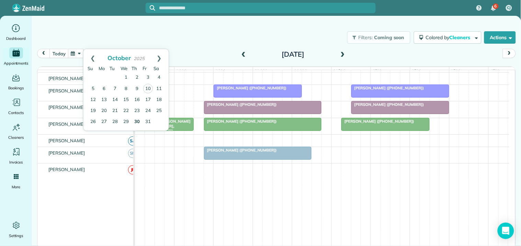
click at [139, 118] on link "30" at bounding box center [136, 121] width 11 height 11
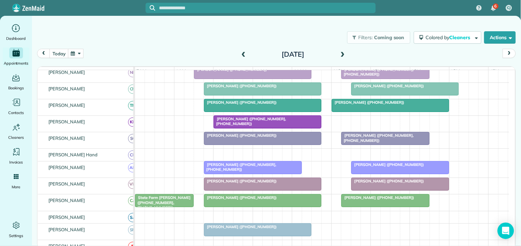
scroll to position [125, 0]
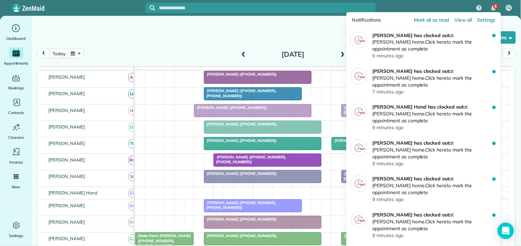
click at [494, 5] on div "6" at bounding box center [495, 5] width 5 height 5
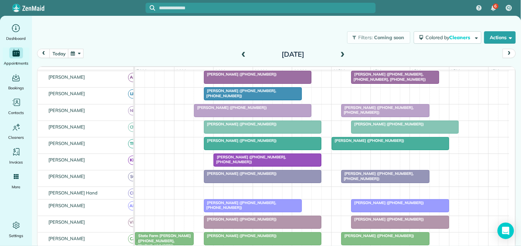
click at [279, 30] on div "Filters: Coming soon Colored by Cleaners Color by Cleaner Color by Team Color b…" at bounding box center [276, 37] width 489 height 23
click at [77, 52] on button "button" at bounding box center [76, 53] width 16 height 9
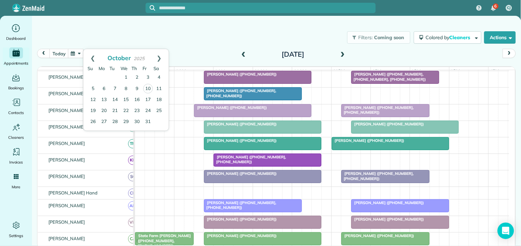
click at [201, 35] on div "Filters: Coming soon Colored by Cleaners Color by Cleaner Color by Team Color b…" at bounding box center [276, 37] width 489 height 23
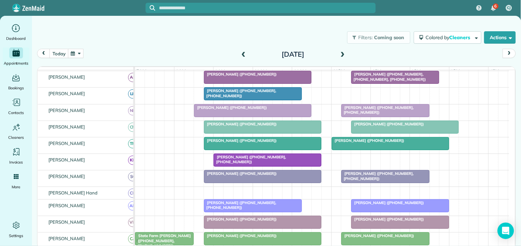
click at [77, 53] on button "button" at bounding box center [76, 53] width 16 height 9
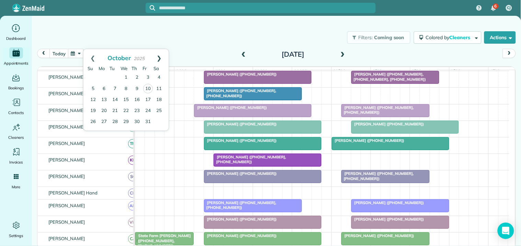
click at [160, 58] on link "Next" at bounding box center [159, 57] width 19 height 17
click at [137, 88] on link "6" at bounding box center [136, 88] width 11 height 11
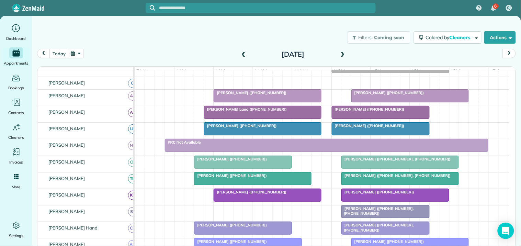
scroll to position [35, 0]
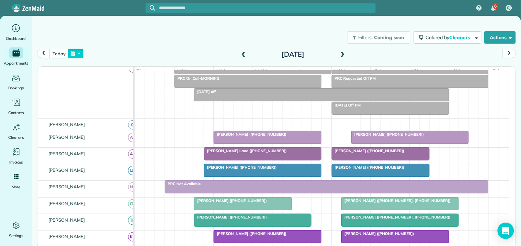
click at [78, 50] on button "button" at bounding box center [76, 53] width 16 height 9
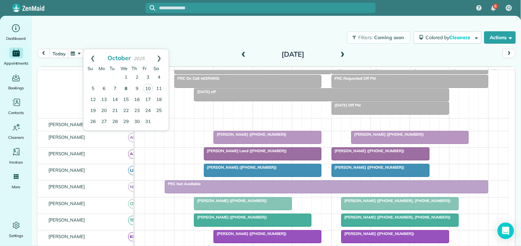
click at [124, 86] on link "8" at bounding box center [125, 88] width 11 height 11
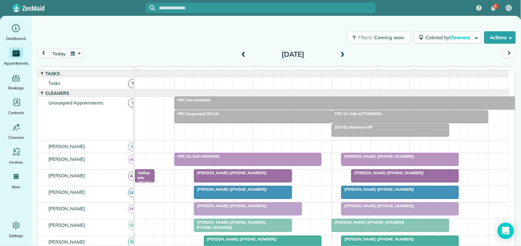
click at [80, 52] on button "button" at bounding box center [76, 53] width 16 height 9
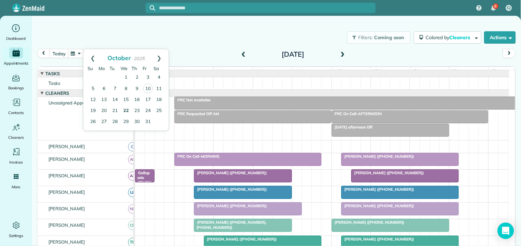
click at [126, 108] on link "22" at bounding box center [125, 110] width 11 height 11
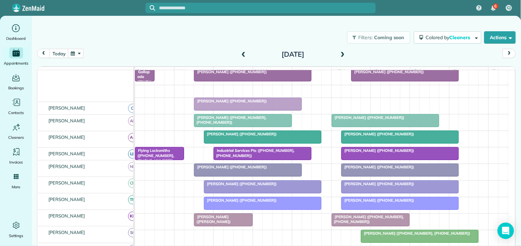
scroll to position [114, 0]
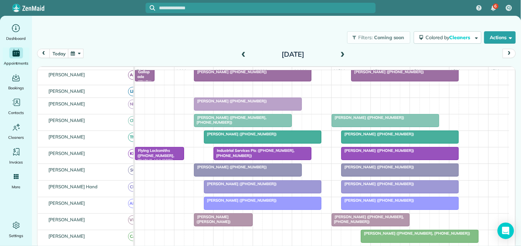
click at [341, 53] on span at bounding box center [343, 54] width 8 height 6
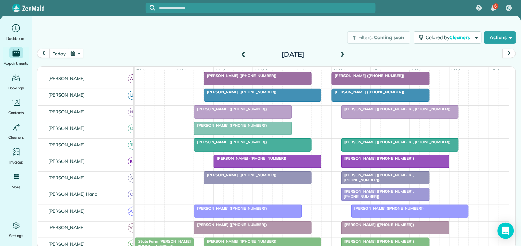
scroll to position [98, 0]
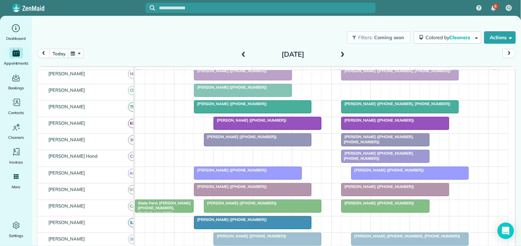
click at [242, 53] on span at bounding box center [244, 54] width 8 height 6
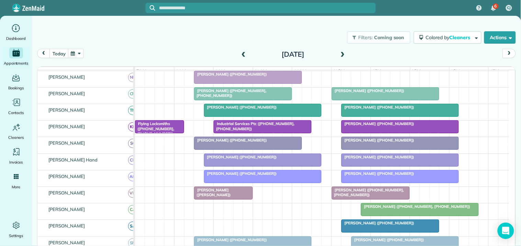
click at [242, 53] on span at bounding box center [244, 54] width 8 height 6
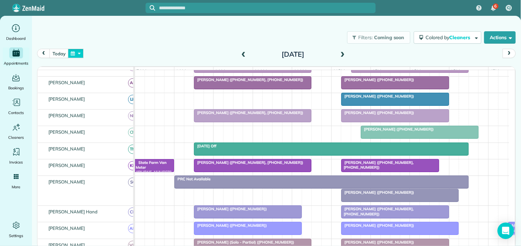
click at [79, 50] on button "button" at bounding box center [76, 53] width 16 height 9
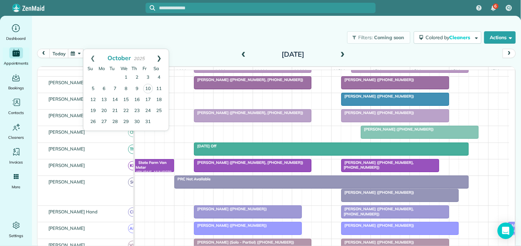
click at [159, 57] on link "Next" at bounding box center [159, 57] width 19 height 17
click at [135, 90] on link "6" at bounding box center [136, 88] width 11 height 11
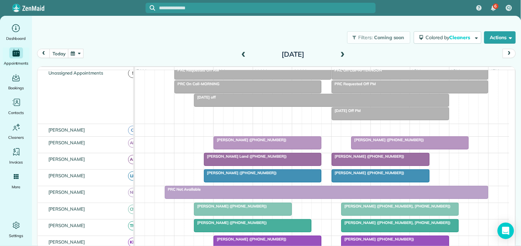
click at [242, 49] on span at bounding box center [244, 54] width 8 height 10
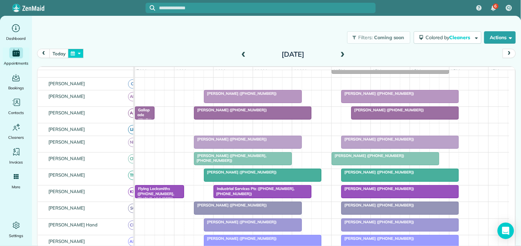
click at [77, 50] on button "button" at bounding box center [76, 53] width 16 height 9
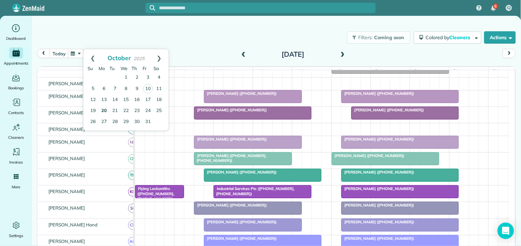
click at [104, 110] on link "20" at bounding box center [103, 110] width 11 height 11
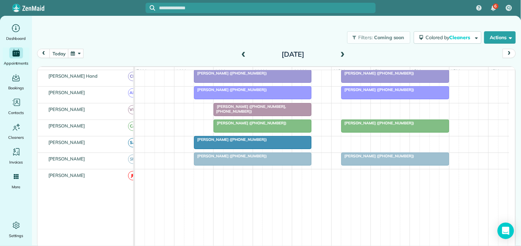
click at [340, 54] on span at bounding box center [343, 54] width 8 height 6
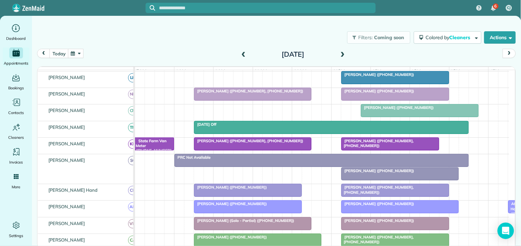
click at [343, 51] on span at bounding box center [343, 54] width 8 height 6
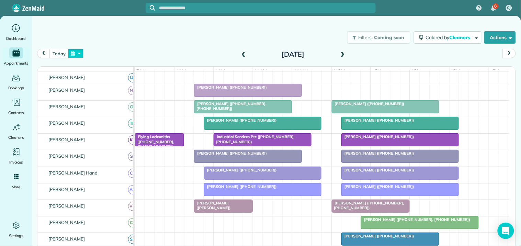
click at [77, 54] on button "button" at bounding box center [76, 53] width 16 height 9
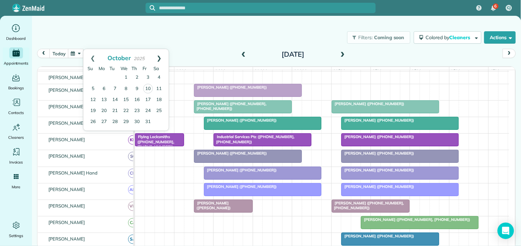
click at [161, 57] on link "Next" at bounding box center [159, 57] width 19 height 17
click at [127, 86] on link "5" at bounding box center [125, 88] width 11 height 11
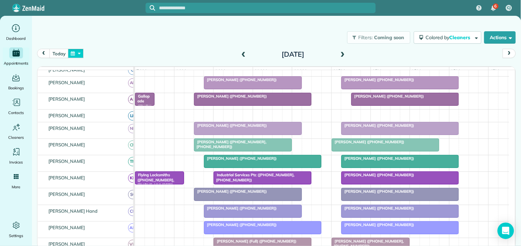
click at [75, 53] on button "button" at bounding box center [76, 53] width 16 height 9
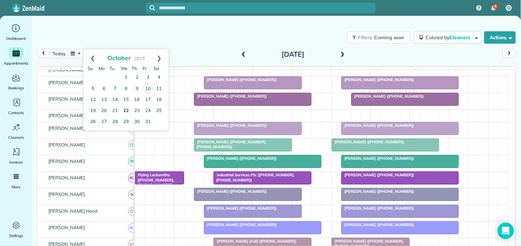
click at [126, 110] on link "22" at bounding box center [125, 110] width 11 height 11
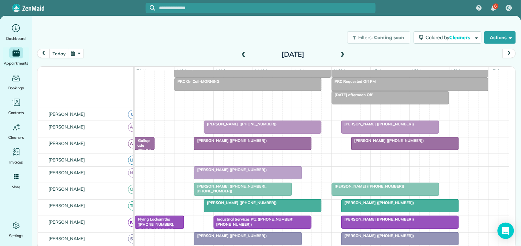
scroll to position [90, 0]
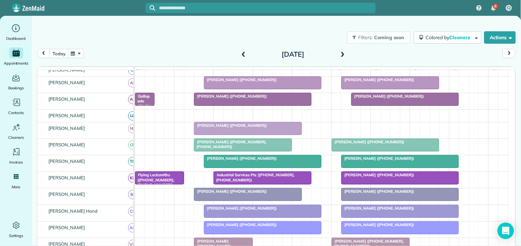
click at [79, 51] on button "button" at bounding box center [76, 53] width 16 height 9
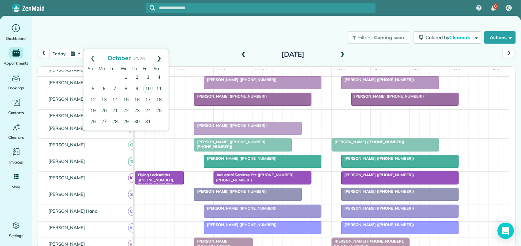
click at [159, 55] on link "Next" at bounding box center [159, 57] width 19 height 17
click at [104, 87] on link "3" at bounding box center [103, 88] width 11 height 11
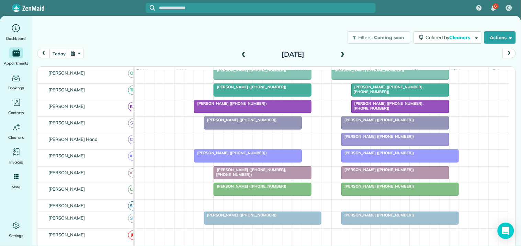
scroll to position [170, 0]
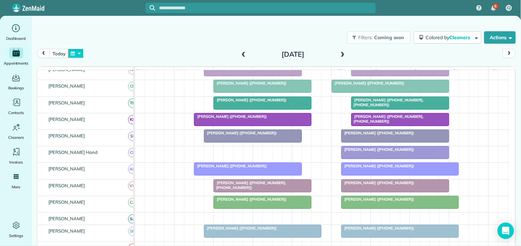
click at [78, 51] on button "button" at bounding box center [76, 53] width 16 height 9
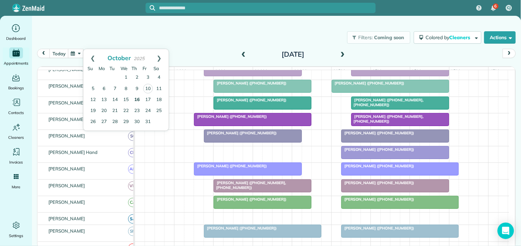
click at [137, 98] on link "16" at bounding box center [136, 99] width 11 height 11
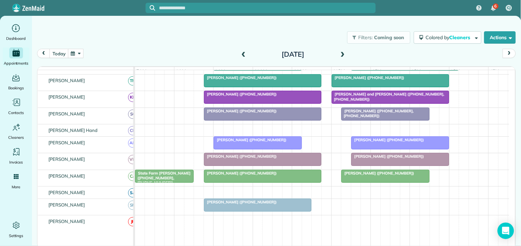
scroll to position [200, 0]
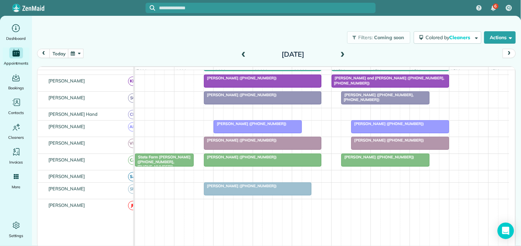
click at [76, 49] on button "button" at bounding box center [76, 53] width 16 height 9
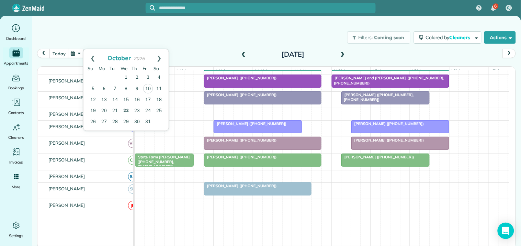
click at [126, 108] on link "22" at bounding box center [125, 110] width 11 height 11
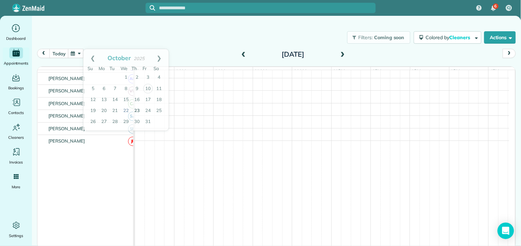
scroll to position [122, 0]
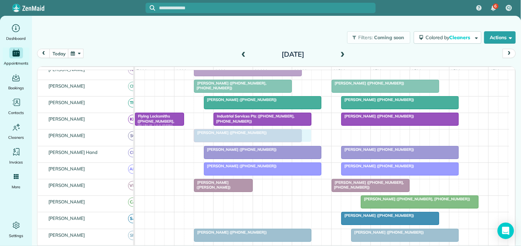
drag, startPoint x: 380, startPoint y: 140, endPoint x: 232, endPoint y: 137, distance: 147.6
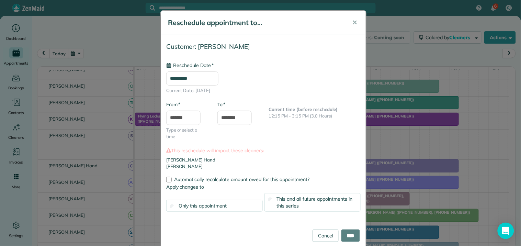
type input "**********"
click at [296, 201] on span "This and all future appointments in this series" at bounding box center [315, 202] width 76 height 13
click at [347, 233] on input "****" at bounding box center [350, 235] width 19 height 12
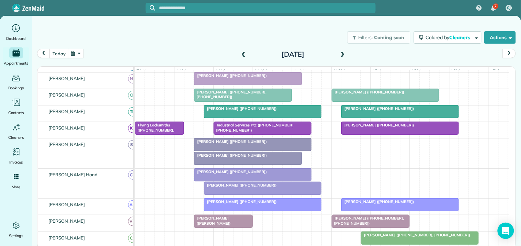
scroll to position [185, 0]
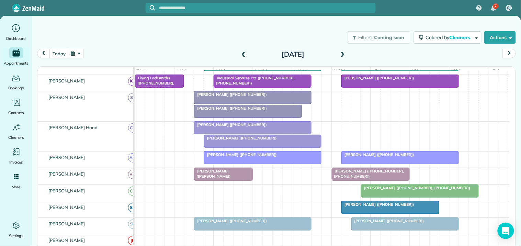
click at [253, 97] on span "[PERSON_NAME] ([PHONE_NUMBER])" at bounding box center [230, 94] width 73 height 5
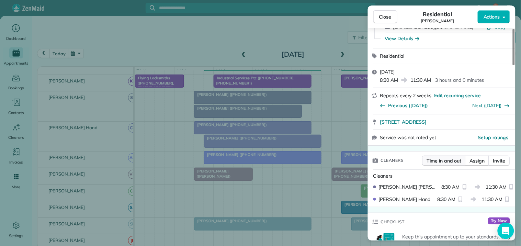
scroll to position [76, 0]
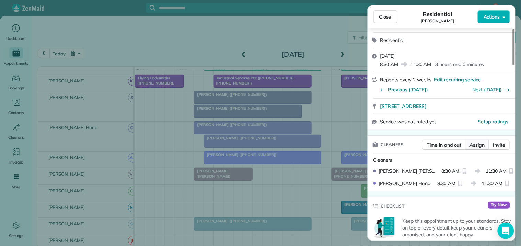
click at [475, 144] on span "Assign" at bounding box center [476, 144] width 15 height 7
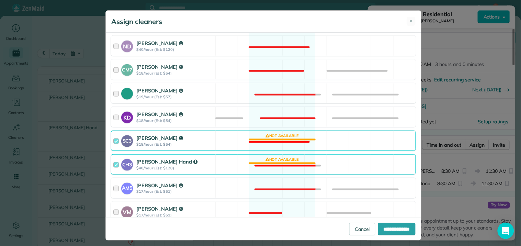
scroll to position [190, 0]
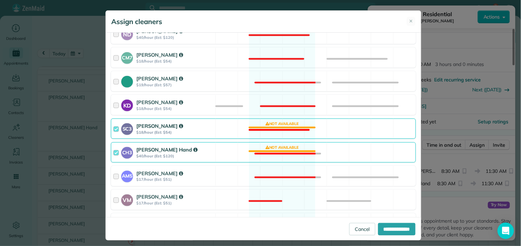
click at [277, 150] on div "CH3 Cortney Hand $40/hour (Est: $120) Not available" at bounding box center [263, 152] width 305 height 20
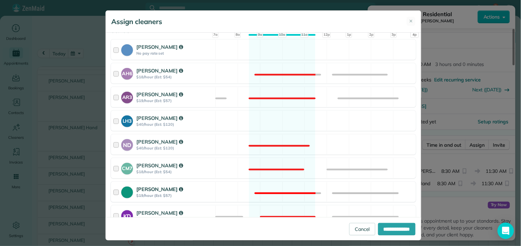
scroll to position [76, 0]
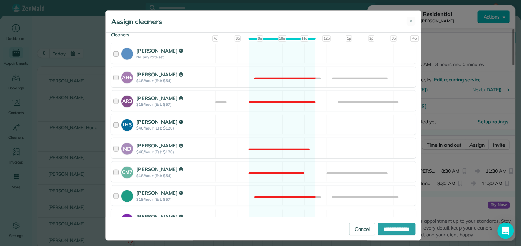
click at [259, 124] on div "LH3 Laurie Hoble $40/hour (Est: $120) Available" at bounding box center [263, 124] width 305 height 20
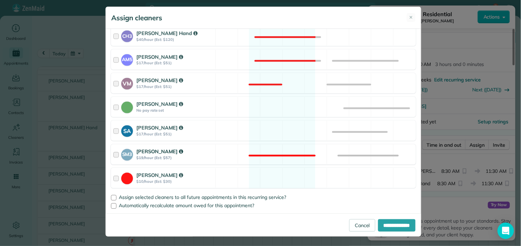
scroll to position [5, 0]
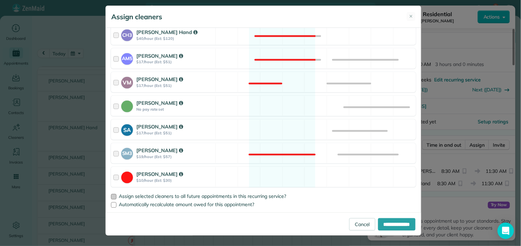
click at [111, 197] on div at bounding box center [113, 196] width 5 height 5
click at [397, 224] on input "**********" at bounding box center [396, 224] width 37 height 12
type input "**********"
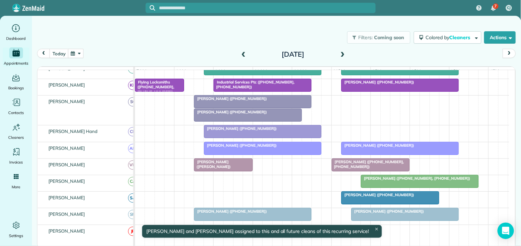
scroll to position [191, 0]
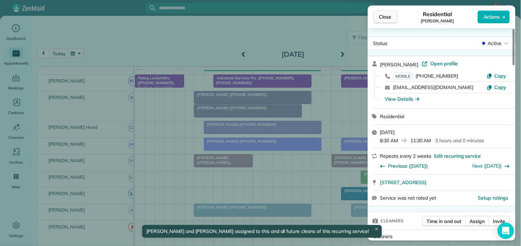
click at [386, 15] on span "Close" at bounding box center [385, 16] width 12 height 7
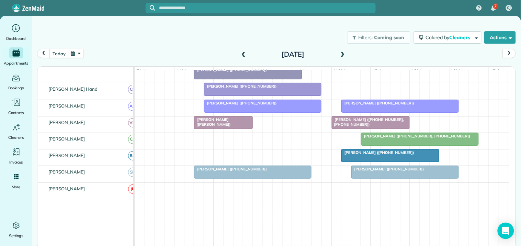
scroll to position [187, 0]
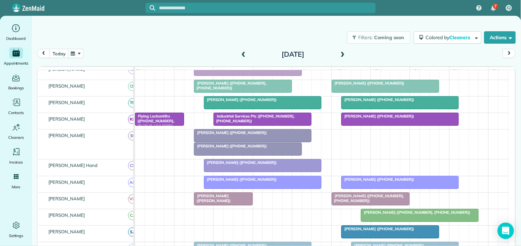
click at [236, 155] on div at bounding box center [247, 149] width 107 height 12
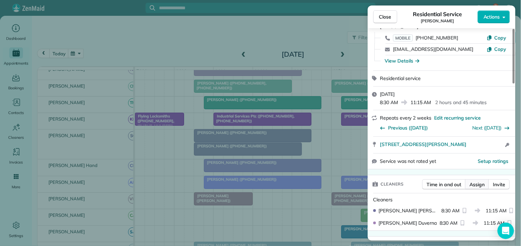
click at [475, 182] on span "Assign" at bounding box center [476, 184] width 15 height 7
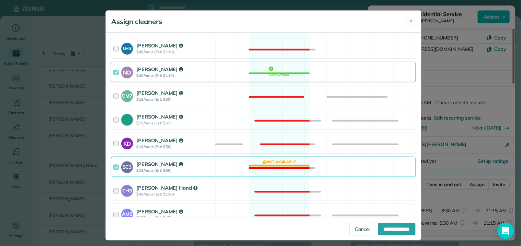
click at [278, 161] on div "SC3 Stephanie Cruz $18/hour (Est: $50) Not available" at bounding box center [263, 166] width 305 height 20
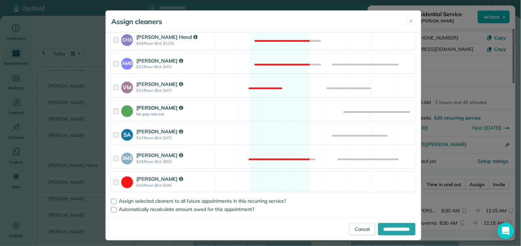
click at [278, 111] on div "Catherine Altman No pay rate set Available" at bounding box center [263, 111] width 305 height 20
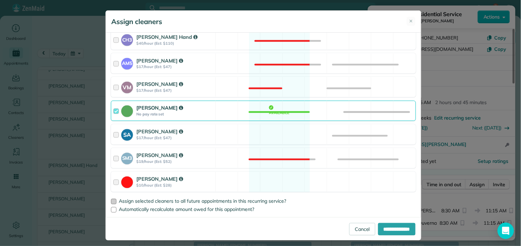
click at [112, 201] on div at bounding box center [113, 201] width 5 height 5
click at [389, 227] on input "**********" at bounding box center [396, 229] width 37 height 12
type input "**********"
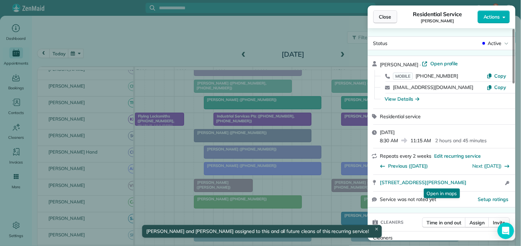
click at [388, 14] on span "Close" at bounding box center [385, 16] width 12 height 7
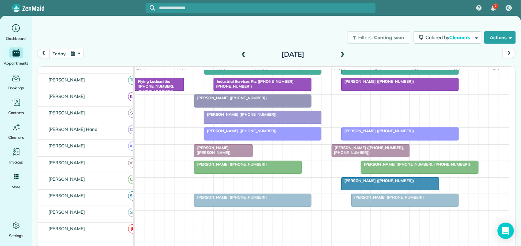
scroll to position [187, 0]
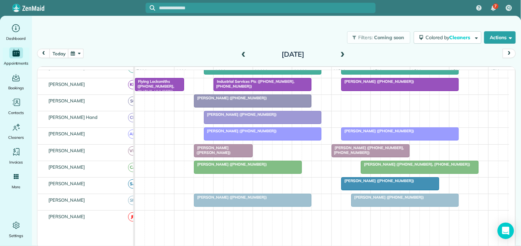
click at [227, 166] on span "[PERSON_NAME] ([PHONE_NUMBER])" at bounding box center [230, 164] width 73 height 5
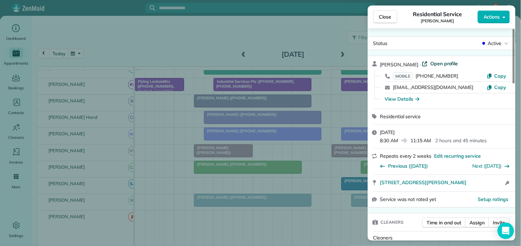
click at [438, 64] on span "Open profile" at bounding box center [444, 63] width 28 height 7
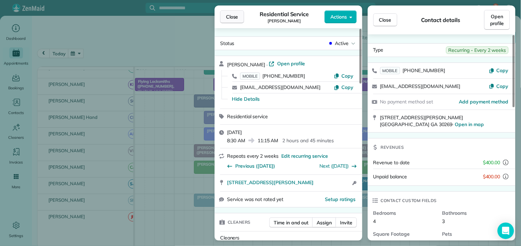
click at [233, 19] on span "Close" at bounding box center [232, 16] width 12 height 7
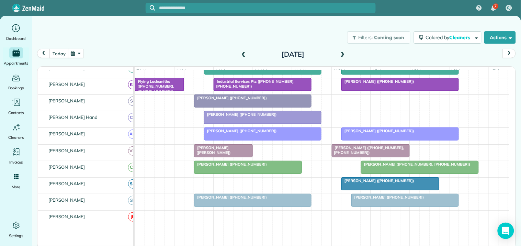
click at [143, 28] on div "Filters: Coming soon Colored by Cleaners Color by Cleaner Color by Team Color b…" at bounding box center [276, 37] width 489 height 23
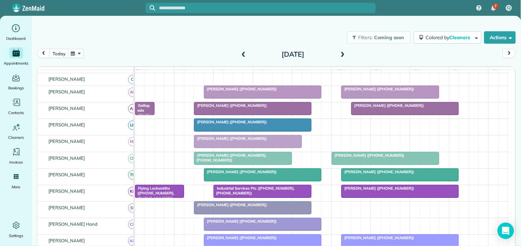
scroll to position [73, 0]
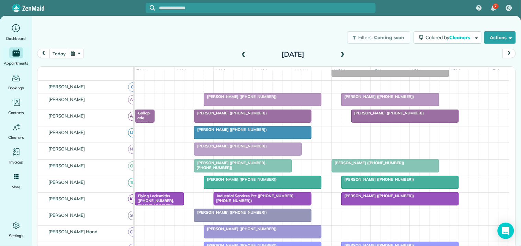
click at [213, 36] on div "Filters: Coming soon Colored by Cleaners Color by Cleaner Color by Team Color b…" at bounding box center [276, 37] width 489 height 23
click at [59, 52] on button "today" at bounding box center [58, 53] width 19 height 9
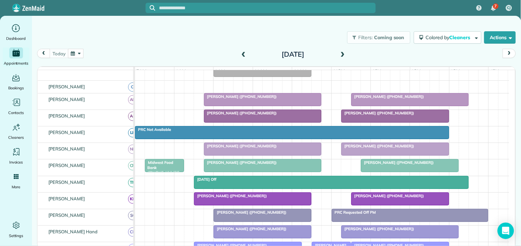
scroll to position [99, 0]
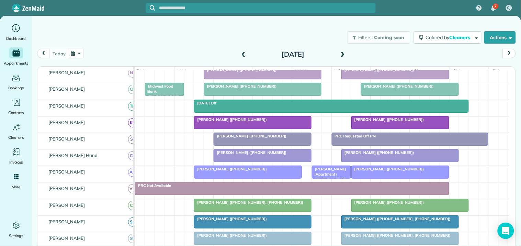
click at [248, 178] on div at bounding box center [247, 172] width 107 height 12
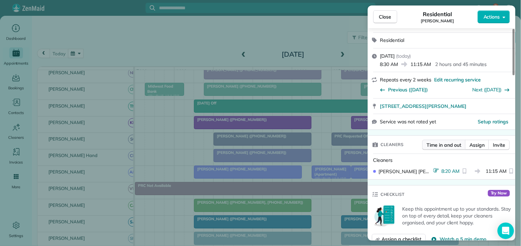
click at [445, 142] on span "Time in and out" at bounding box center [444, 144] width 35 height 7
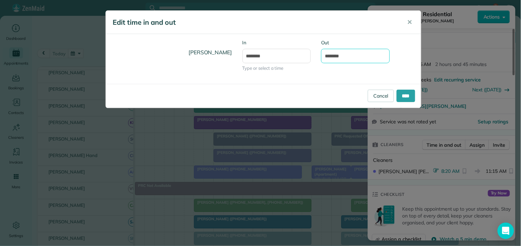
click at [339, 56] on input "********" at bounding box center [355, 56] width 69 height 14
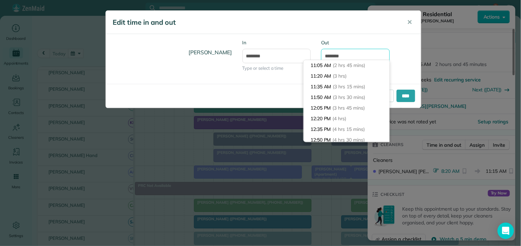
click at [337, 56] on input "********" at bounding box center [355, 56] width 69 height 14
type input "********"
drag, startPoint x: 407, startPoint y: 43, endPoint x: 413, endPoint y: 66, distance: 23.7
click at [408, 44] on div "Amanda Minix In ******* Type or select a time Out ********" at bounding box center [263, 58] width 315 height 39
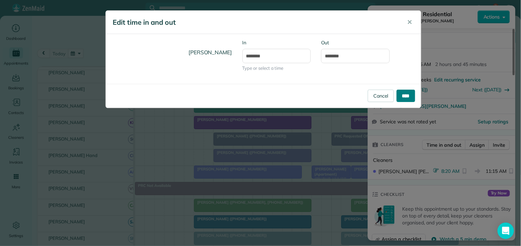
click at [402, 92] on input "****" at bounding box center [405, 96] width 19 height 12
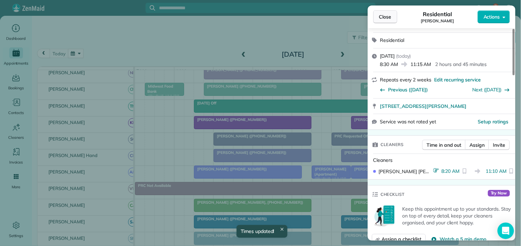
click at [388, 17] on span "Close" at bounding box center [385, 16] width 12 height 7
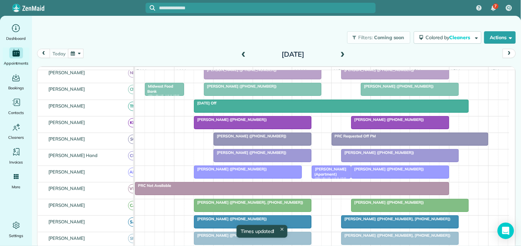
click at [323, 179] on span "[PERSON_NAME] (Apartment) ([PHONE_NUMBER])" at bounding box center [328, 176] width 35 height 20
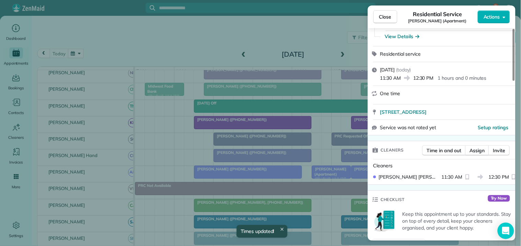
scroll to position [76, 0]
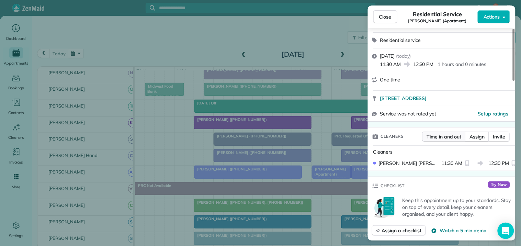
click at [445, 139] on span "Time in and out" at bounding box center [444, 136] width 35 height 7
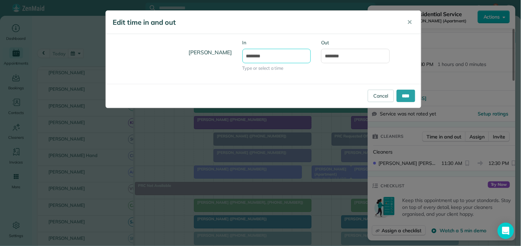
click at [256, 55] on input "********" at bounding box center [276, 56] width 69 height 14
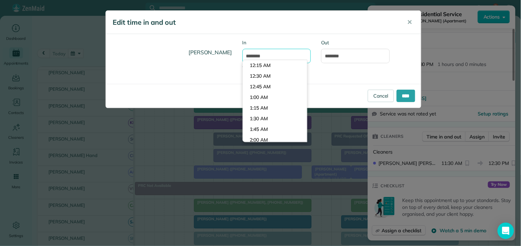
scroll to position [468, 0]
type input "********"
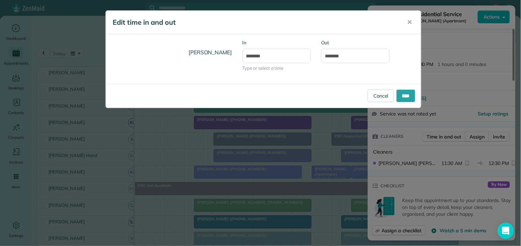
click at [257, 84] on body "7 CJ Dashboard Appointments Bookings Contacts Cleaners Invoices Payroll Reports…" at bounding box center [260, 123] width 521 height 246
click at [402, 94] on input "****" at bounding box center [405, 96] width 19 height 12
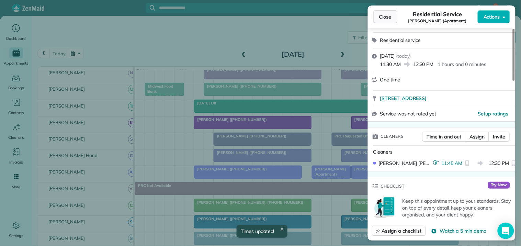
click at [387, 14] on span "Close" at bounding box center [385, 16] width 12 height 7
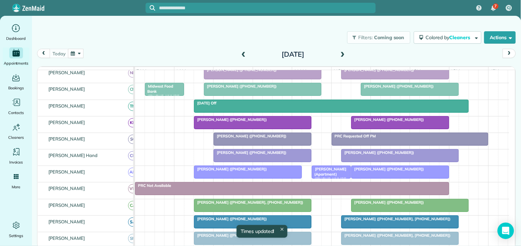
click at [244, 138] on div "[PERSON_NAME] ([PHONE_NUMBER])" at bounding box center [263, 136] width 94 height 5
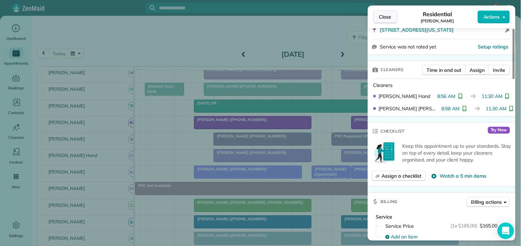
click at [384, 16] on span "Close" at bounding box center [385, 16] width 12 height 7
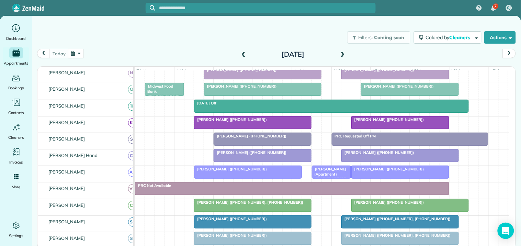
click at [201, 49] on div "today Friday Oct 10, 2025" at bounding box center [276, 55] width 478 height 13
click at [81, 50] on button "button" at bounding box center [76, 53] width 16 height 9
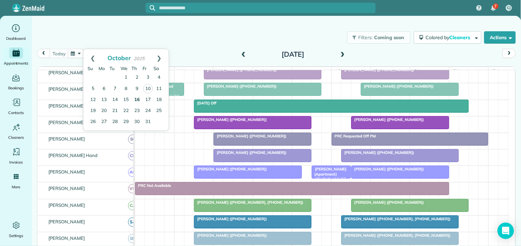
click at [137, 98] on link "16" at bounding box center [136, 99] width 11 height 11
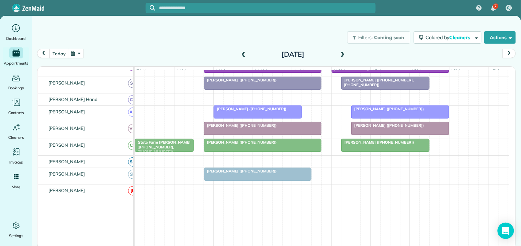
scroll to position [231, 0]
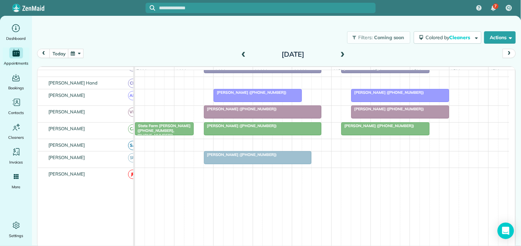
click at [186, 27] on div "Filters: Coming soon Colored by Cleaners Color by Cleaner Color by Team Color b…" at bounding box center [276, 37] width 489 height 23
click at [79, 54] on button "button" at bounding box center [76, 53] width 16 height 9
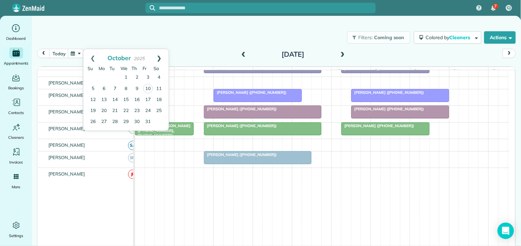
click at [163, 56] on link "Next" at bounding box center [159, 57] width 19 height 17
click at [92, 55] on link "Prev" at bounding box center [92, 57] width 19 height 17
click at [104, 97] on link "13" at bounding box center [103, 99] width 11 height 11
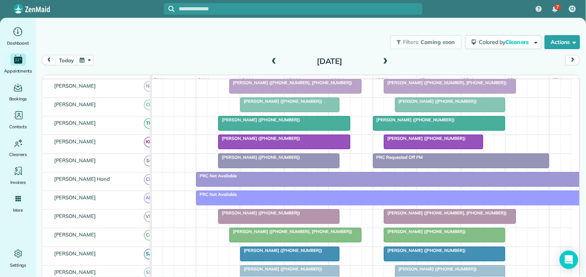
scroll to position [119, 0]
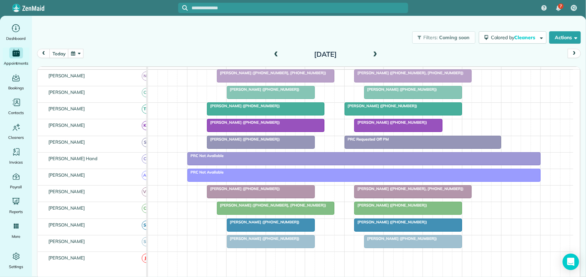
drag, startPoint x: 337, startPoint y: 0, endPoint x: 226, endPoint y: 45, distance: 120.0
click at [226, 45] on div "Filters: Coming soon Colored by Cleaners Color by Cleaner Color by Team Color b…" at bounding box center [309, 37] width 554 height 23
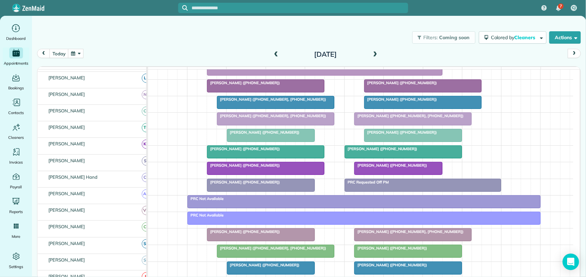
scroll to position [76, 0]
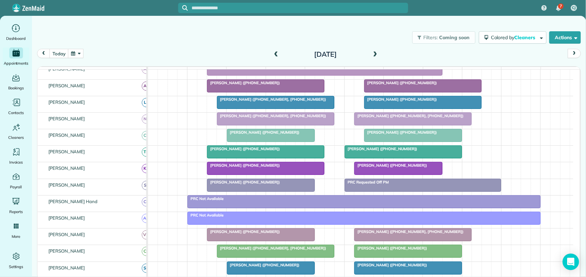
click at [376, 54] on span at bounding box center [375, 54] width 8 height 6
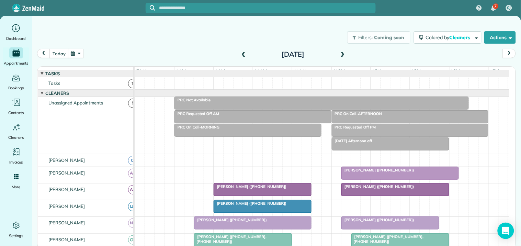
click at [341, 51] on span at bounding box center [343, 54] width 8 height 6
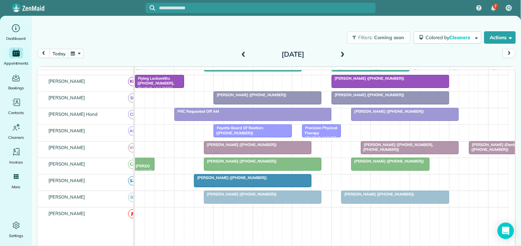
click at [341, 53] on span at bounding box center [343, 54] width 8 height 6
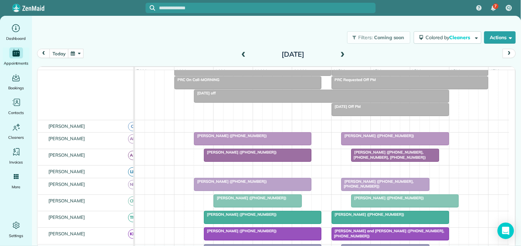
click at [344, 53] on span at bounding box center [343, 54] width 8 height 6
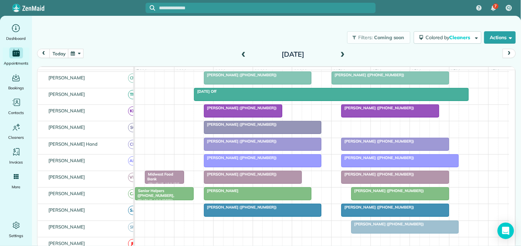
scroll to position [189, 0]
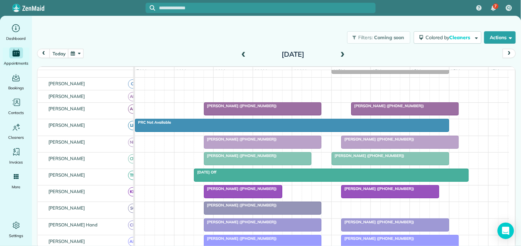
click at [81, 52] on button "button" at bounding box center [76, 53] width 16 height 9
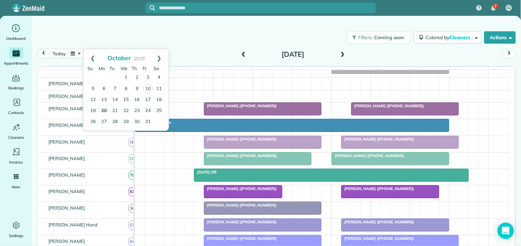
click at [101, 109] on link "20" at bounding box center [103, 110] width 11 height 11
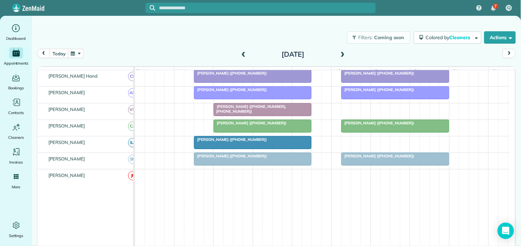
click at [342, 52] on span at bounding box center [343, 54] width 8 height 6
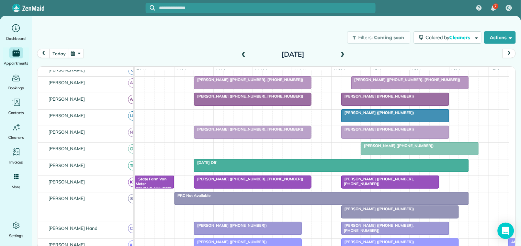
click at [374, 138] on div at bounding box center [394, 132] width 107 height 12
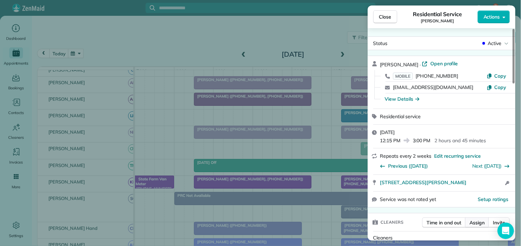
click at [479, 224] on span "Assign" at bounding box center [476, 222] width 15 height 7
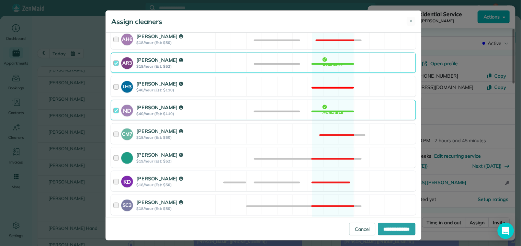
click at [328, 84] on div "LH3 Laurie Hoble $40/hour (Est: $110) Not available" at bounding box center [263, 86] width 305 height 20
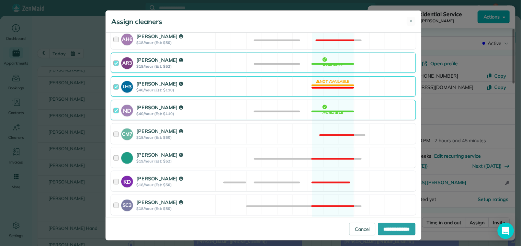
click at [331, 108] on div "ND Nathalie Duverna $40/hour (Est: $110) Available" at bounding box center [263, 110] width 305 height 20
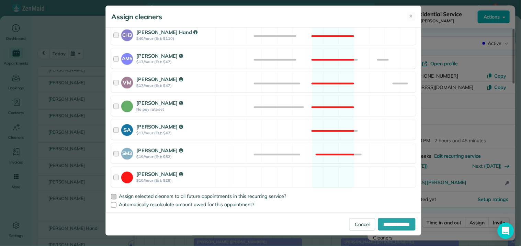
click at [111, 195] on div at bounding box center [113, 196] width 5 height 5
click at [401, 223] on input "**********" at bounding box center [396, 224] width 37 height 12
type input "**********"
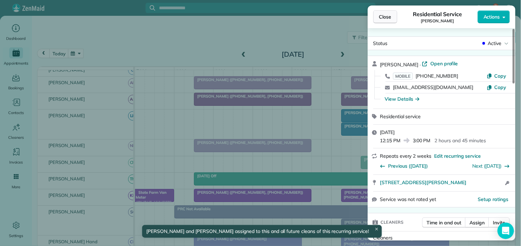
click at [385, 14] on span "Close" at bounding box center [385, 16] width 12 height 7
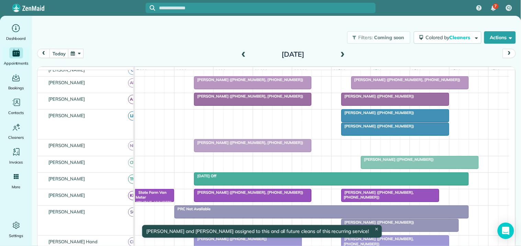
click at [388, 135] on div at bounding box center [394, 129] width 107 height 12
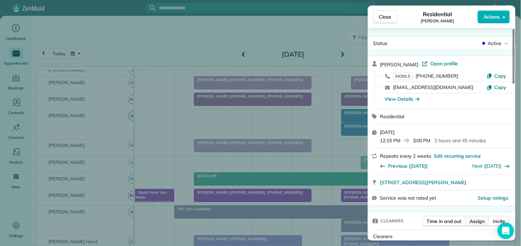
click at [479, 222] on span "Assign" at bounding box center [476, 221] width 15 height 7
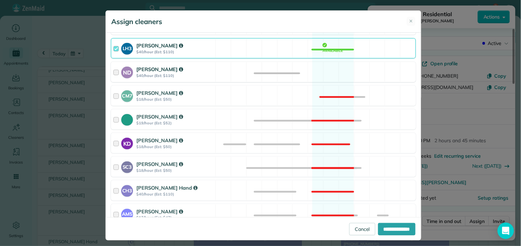
click at [318, 69] on div "ND Nathalie Duverna $40/hour (Est: $110) Available" at bounding box center [263, 72] width 305 height 20
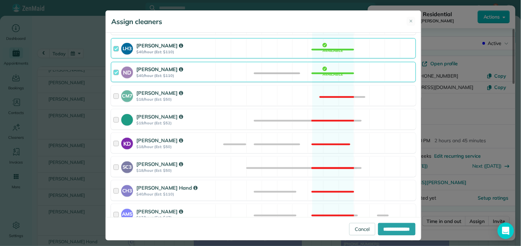
click at [324, 47] on div "LH3 Laurie Hoble $40/hour (Est: $110) Available" at bounding box center [263, 48] width 305 height 20
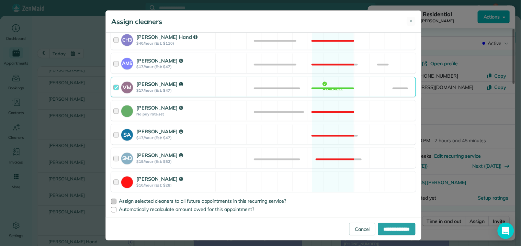
click at [113, 204] on div at bounding box center [113, 201] width 5 height 5
click at [402, 231] on input "**********" at bounding box center [396, 229] width 37 height 12
type input "**********"
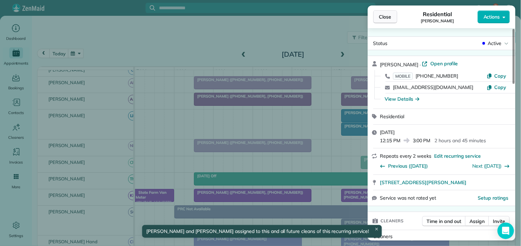
click at [383, 15] on span "Close" at bounding box center [385, 16] width 12 height 7
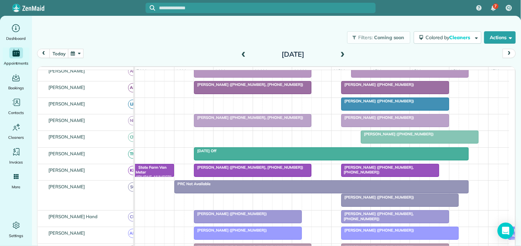
scroll to position [76, 0]
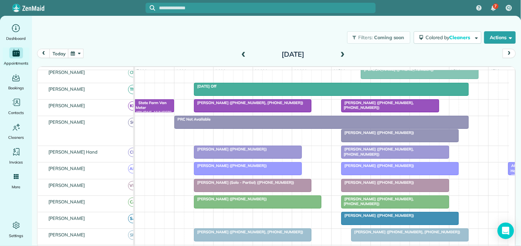
click at [342, 53] on span at bounding box center [343, 54] width 8 height 6
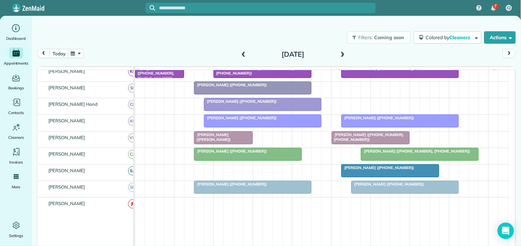
click at [344, 53] on span at bounding box center [343, 54] width 8 height 6
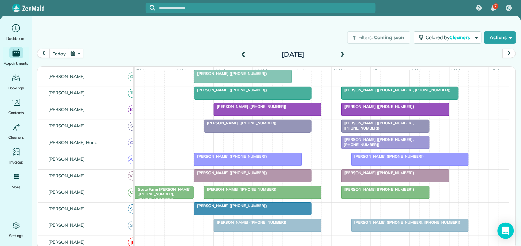
click at [343, 54] on span at bounding box center [343, 54] width 8 height 6
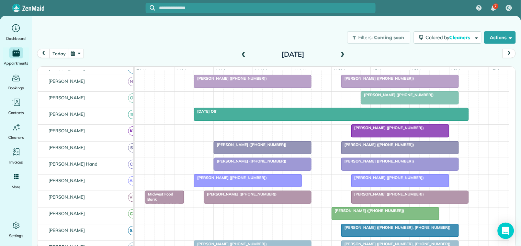
scroll to position [193, 0]
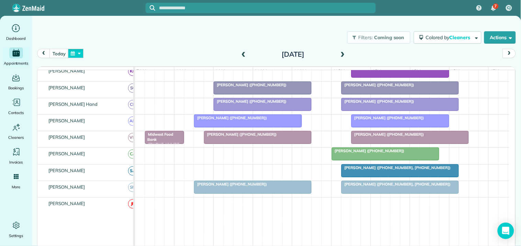
click at [79, 54] on button "button" at bounding box center [76, 53] width 16 height 9
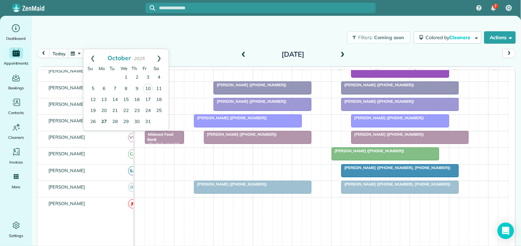
click at [105, 119] on link "27" at bounding box center [103, 121] width 11 height 11
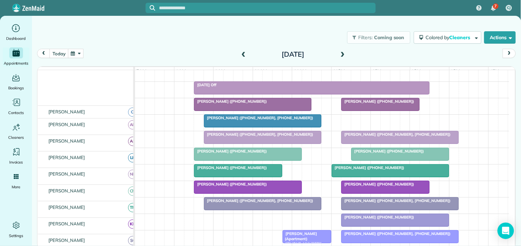
scroll to position [85, 0]
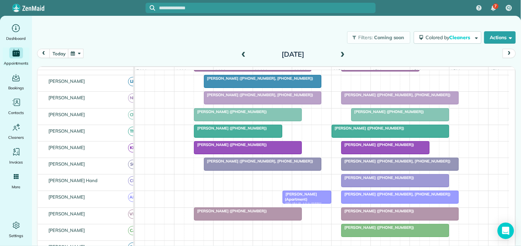
click at [344, 51] on span at bounding box center [343, 54] width 8 height 6
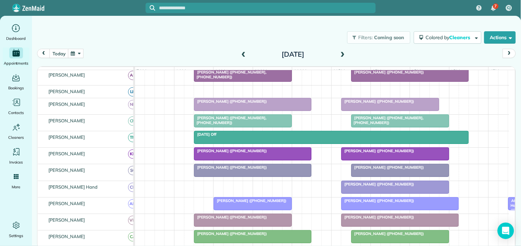
scroll to position [124, 0]
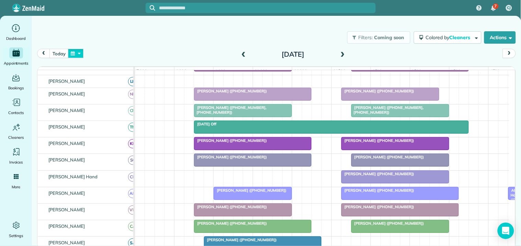
click at [76, 54] on button "button" at bounding box center [76, 53] width 16 height 9
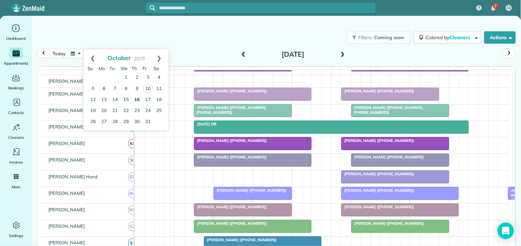
click at [139, 97] on link "16" at bounding box center [136, 99] width 11 height 11
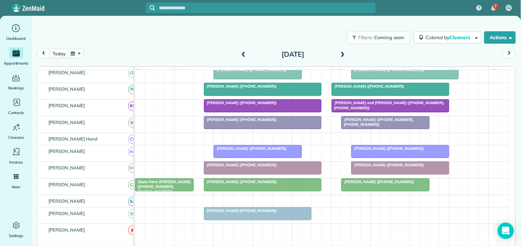
scroll to position [176, 0]
click at [354, 217] on div "[PERSON_NAME] ([PHONE_NUMBER])" at bounding box center [322, 215] width 374 height 16
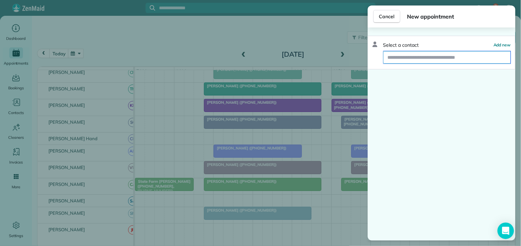
click at [401, 58] on input "text" at bounding box center [446, 57] width 127 height 12
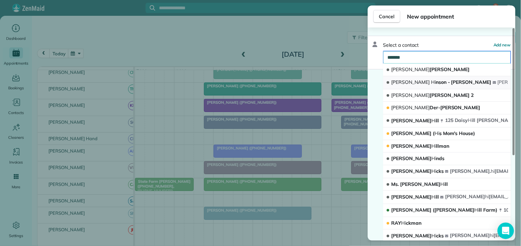
type input "*******"
click at [411, 81] on span "Anna Hi nson - Hendry" at bounding box center [441, 82] width 100 height 6
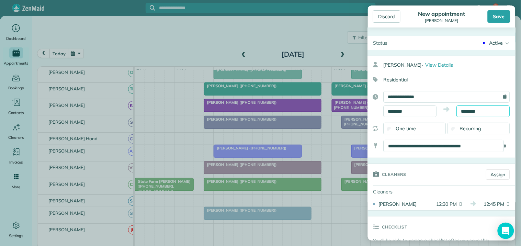
click at [474, 112] on input "********" at bounding box center [482, 111] width 53 height 12
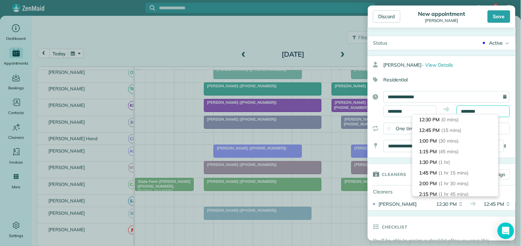
scroll to position [38, 0]
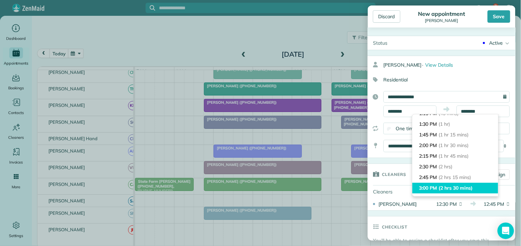
type input "*******"
click at [439, 189] on li "3:00 PM (2 hrs 30 mins)" at bounding box center [455, 188] width 86 height 11
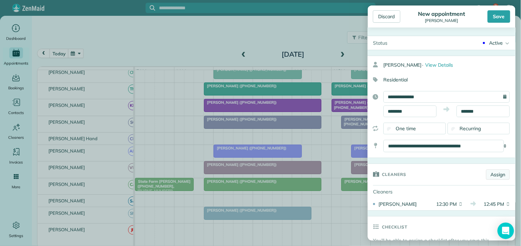
click at [493, 174] on link "Assign" at bounding box center [498, 174] width 24 height 10
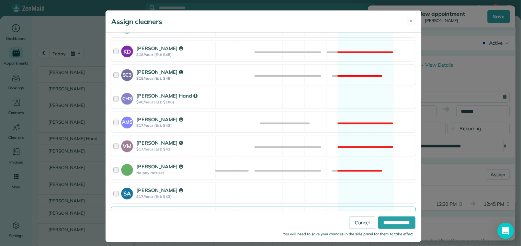
scroll to position [135, 0]
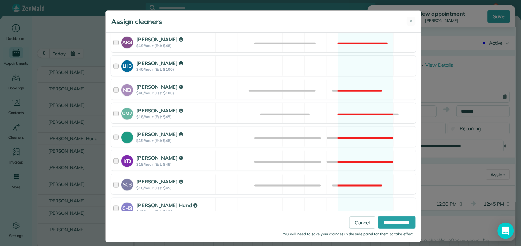
click at [357, 65] on div "LH3 Laurie Hoble $40/hour (Est: $100) Available" at bounding box center [263, 66] width 305 height 20
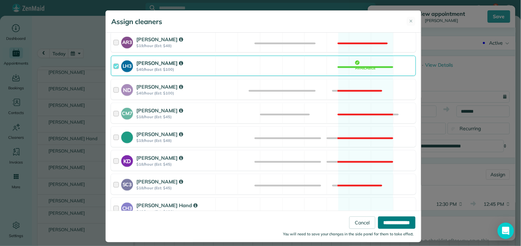
click at [383, 225] on input "**********" at bounding box center [396, 222] width 37 height 12
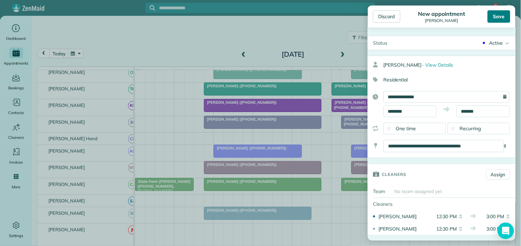
click at [500, 15] on div "Save" at bounding box center [498, 16] width 23 height 12
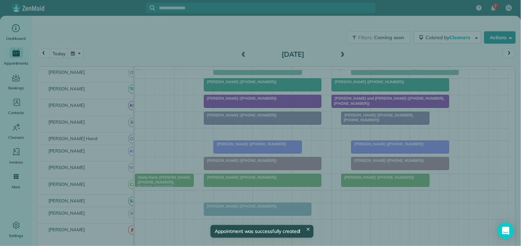
scroll to position [180, 0]
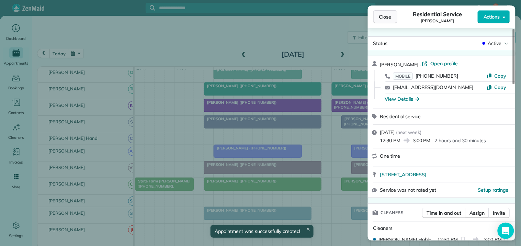
click at [390, 18] on span "Close" at bounding box center [385, 16] width 12 height 7
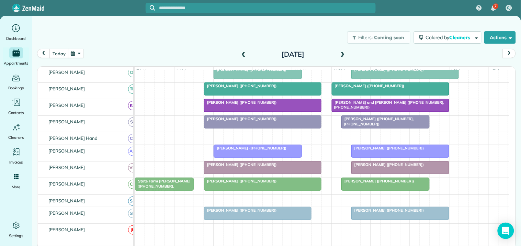
click at [212, 36] on div "Filters: Coming soon Colored by Cleaners Color by Cleaner Color by Team Color b…" at bounding box center [276, 37] width 489 height 23
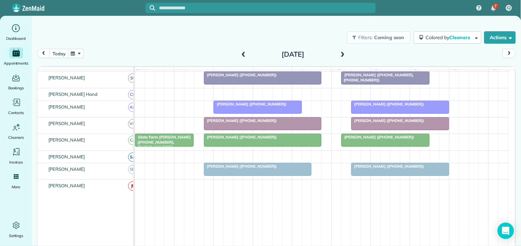
scroll to position [269, 0]
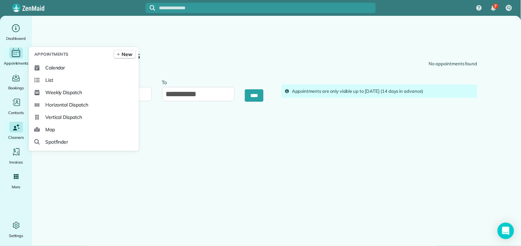
click at [15, 52] on icon "Main" at bounding box center [16, 53] width 11 height 10
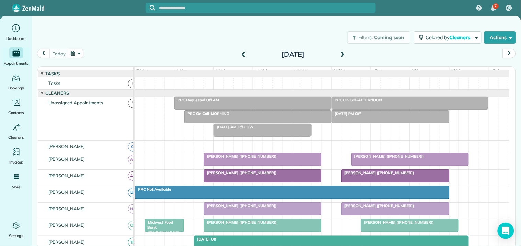
click at [79, 53] on button "button" at bounding box center [76, 53] width 16 height 9
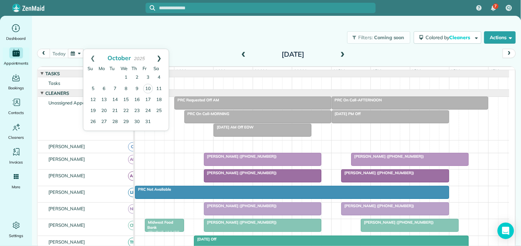
click at [160, 54] on link "Next" at bounding box center [159, 57] width 19 height 17
click at [126, 88] on link "5" at bounding box center [125, 88] width 11 height 11
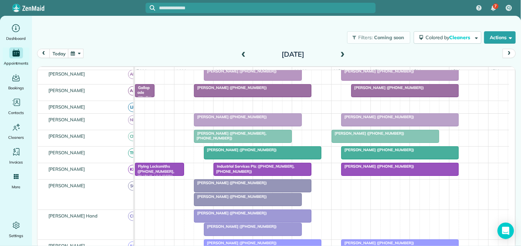
scroll to position [76, 0]
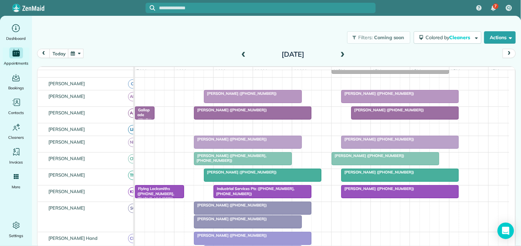
click at [244, 53] on span at bounding box center [244, 54] width 8 height 6
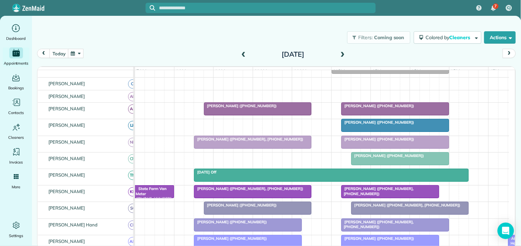
click at [344, 49] on span at bounding box center [343, 54] width 8 height 10
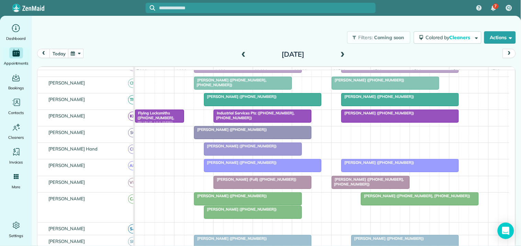
scroll to position [229, 0]
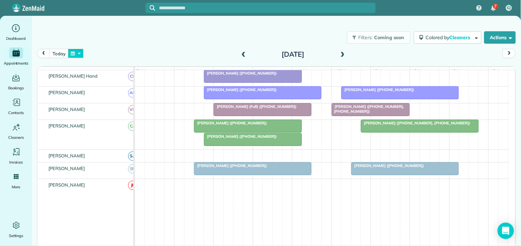
click at [73, 52] on button "button" at bounding box center [76, 53] width 16 height 9
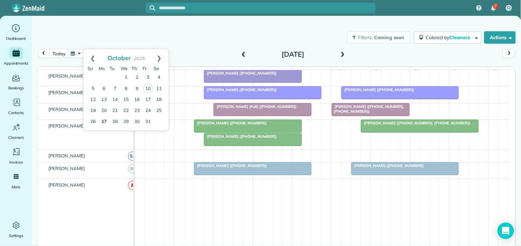
click at [102, 120] on link "27" at bounding box center [103, 121] width 11 height 11
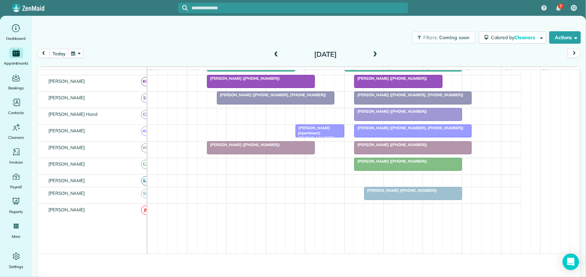
scroll to position [190, 0]
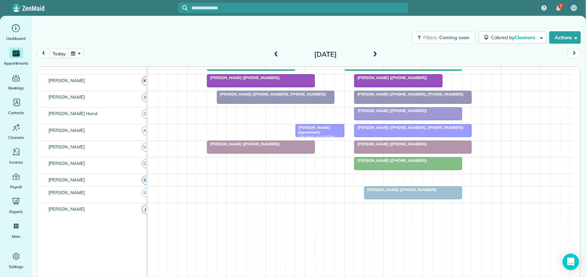
click at [377, 51] on span at bounding box center [375, 54] width 8 height 6
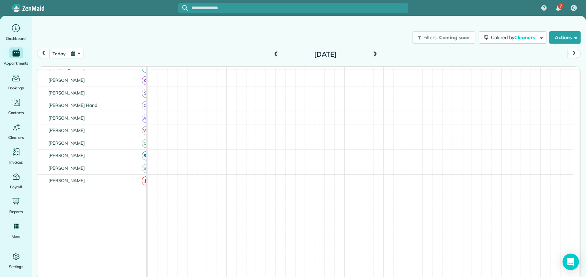
scroll to position [0, 0]
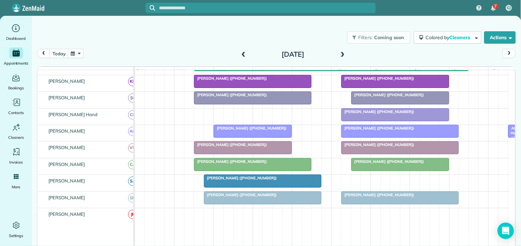
drag, startPoint x: 569, startPoint y: 0, endPoint x: 156, endPoint y: 26, distance: 414.0
click at [156, 26] on div "Filters: Coming soon Colored by Cleaners Color by Cleaner Color by Team Color b…" at bounding box center [276, 37] width 489 height 23
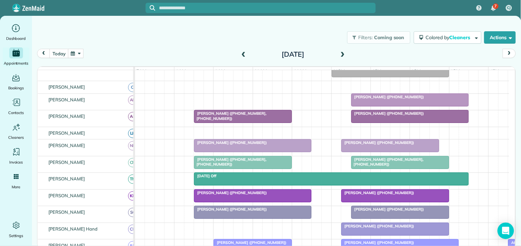
click at [342, 52] on span at bounding box center [343, 54] width 8 height 6
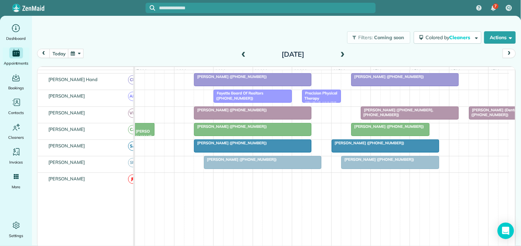
click at [345, 53] on span at bounding box center [343, 54] width 8 height 6
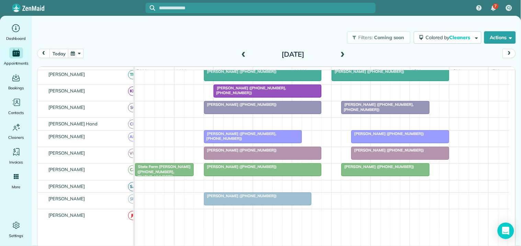
scroll to position [200, 0]
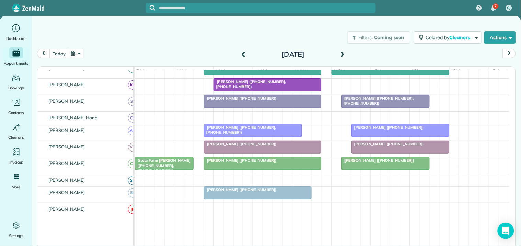
click at [343, 53] on span at bounding box center [343, 54] width 8 height 6
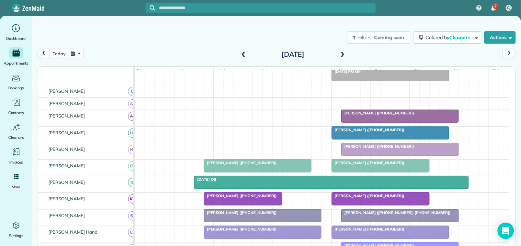
scroll to position [120, 0]
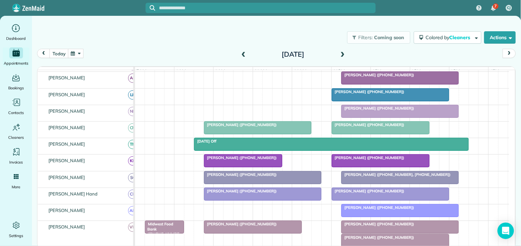
click at [79, 52] on button "button" at bounding box center [76, 53] width 16 height 9
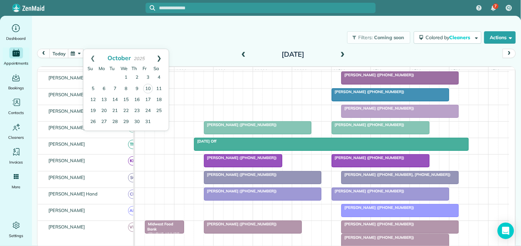
click at [160, 56] on link "Next" at bounding box center [159, 57] width 19 height 17
click at [104, 87] on link "3" at bounding box center [103, 88] width 11 height 11
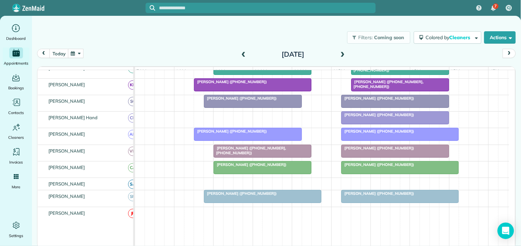
click at [343, 50] on span at bounding box center [343, 54] width 8 height 10
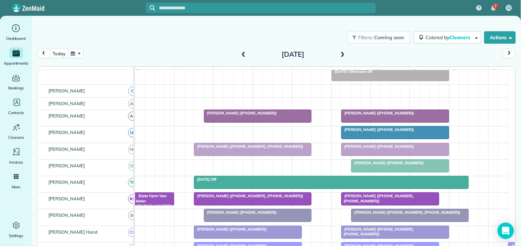
click at [245, 50] on span at bounding box center [244, 54] width 8 height 10
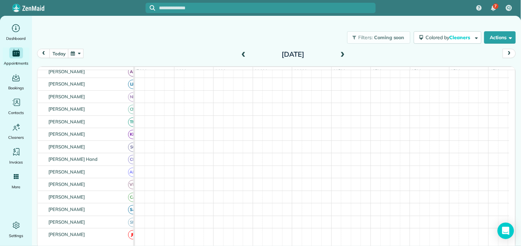
scroll to position [25, 0]
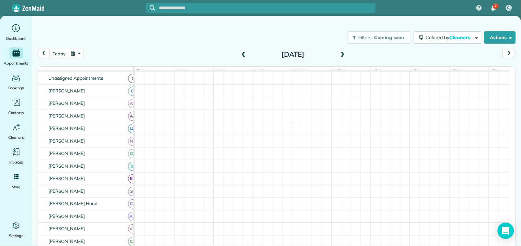
click at [342, 54] on span at bounding box center [343, 54] width 8 height 6
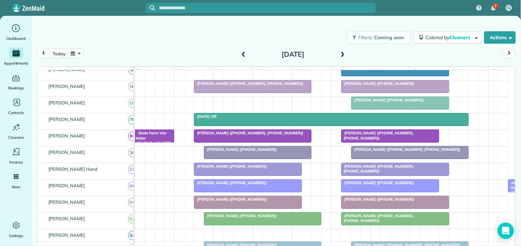
scroll to position [145, 0]
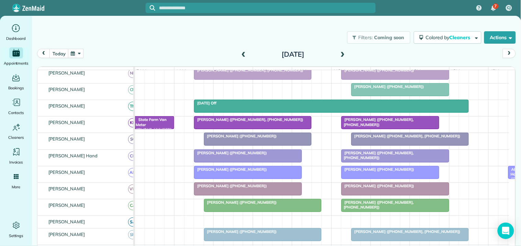
click at [342, 53] on span at bounding box center [343, 54] width 8 height 6
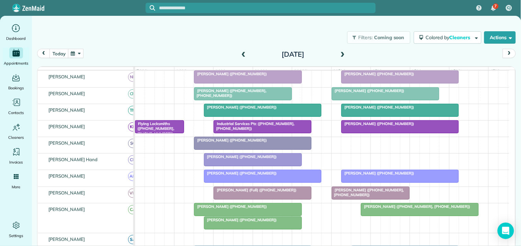
click at [344, 51] on span at bounding box center [343, 54] width 8 height 6
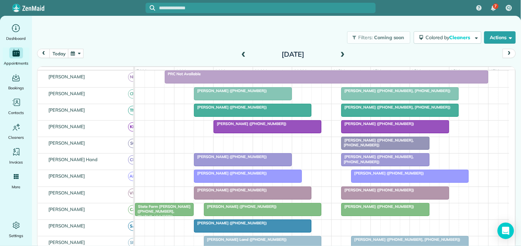
click at [344, 53] on span at bounding box center [343, 54] width 8 height 6
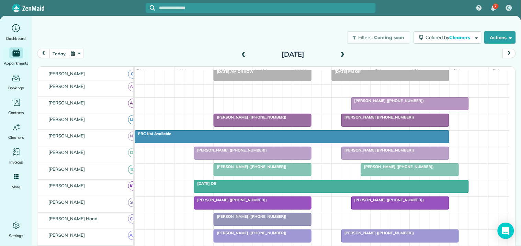
scroll to position [56, 0]
click at [77, 50] on button "button" at bounding box center [76, 53] width 16 height 9
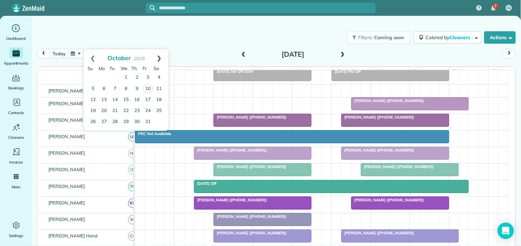
click at [162, 55] on link "Next" at bounding box center [159, 57] width 19 height 17
click at [104, 99] on link "10" at bounding box center [103, 99] width 11 height 11
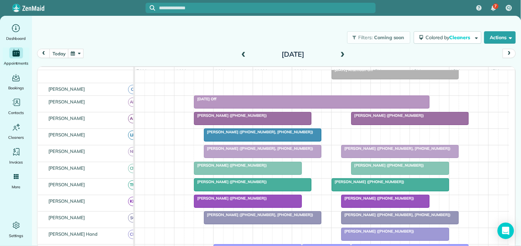
scroll to position [69, 0]
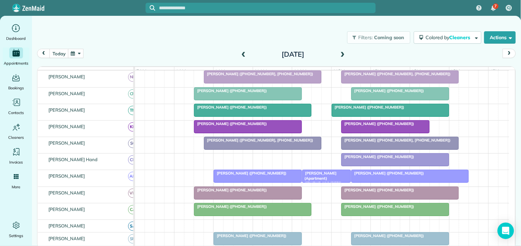
click at [344, 52] on span at bounding box center [343, 54] width 8 height 6
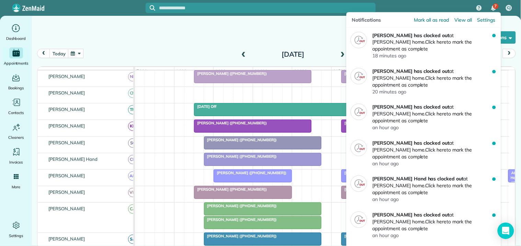
click at [496, 2] on div "7" at bounding box center [493, 8] width 14 height 15
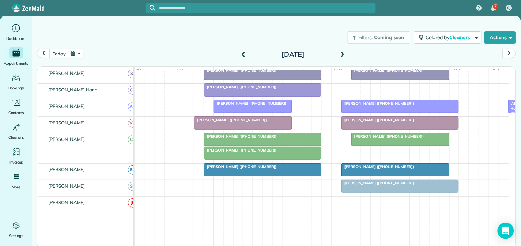
scroll to position [214, 0]
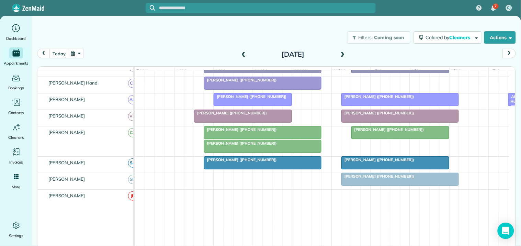
click at [255, 138] on div at bounding box center [262, 132] width 117 height 12
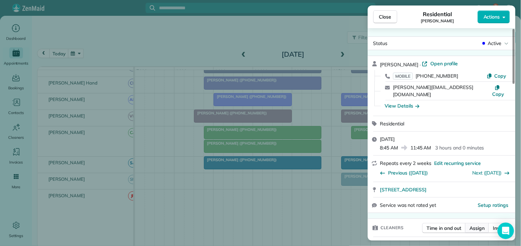
click at [477, 224] on span "Assign" at bounding box center [476, 227] width 15 height 7
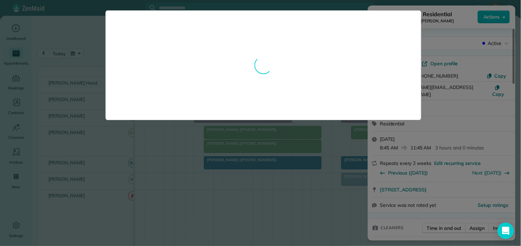
click at [301, 207] on div at bounding box center [260, 123] width 521 height 246
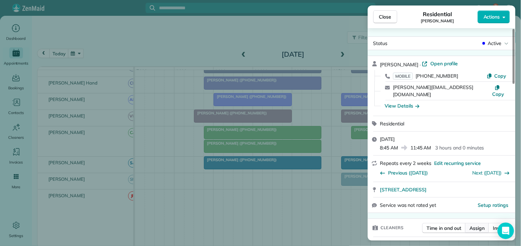
click at [481, 224] on span "Assign" at bounding box center [476, 227] width 15 height 7
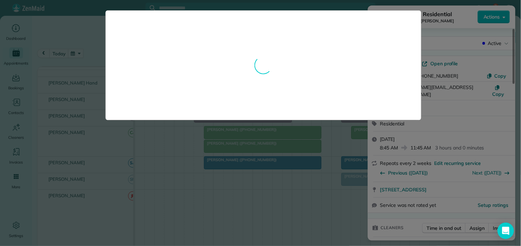
click at [143, 89] on div at bounding box center [263, 65] width 316 height 110
click at [370, 165] on div at bounding box center [260, 123] width 521 height 246
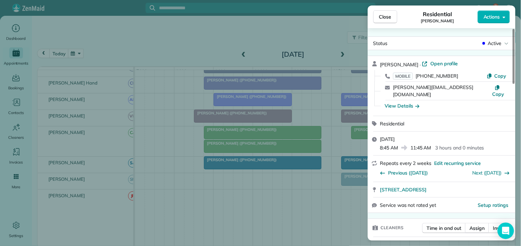
click at [389, 11] on button "Close" at bounding box center [385, 16] width 24 height 13
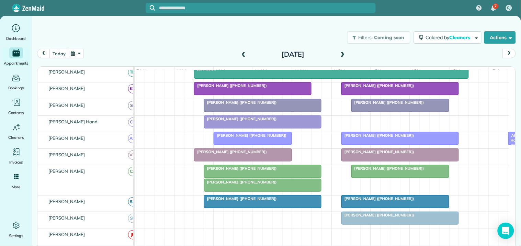
scroll to position [176, 0]
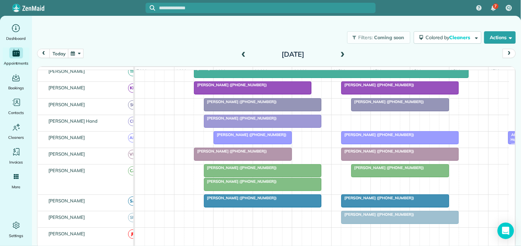
click at [262, 170] on span "[PERSON_NAME] ([PHONE_NUMBER])" at bounding box center [240, 167] width 73 height 5
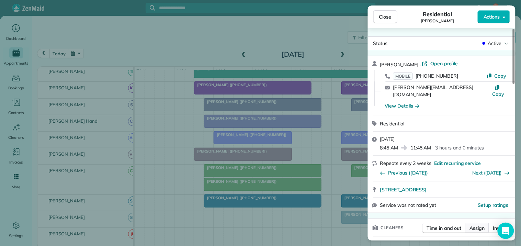
click at [479, 224] on span "Assign" at bounding box center [476, 227] width 15 height 7
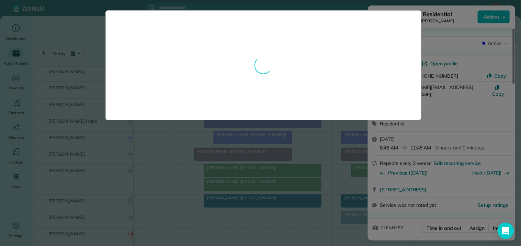
click at [445, 32] on div at bounding box center [260, 123] width 521 height 246
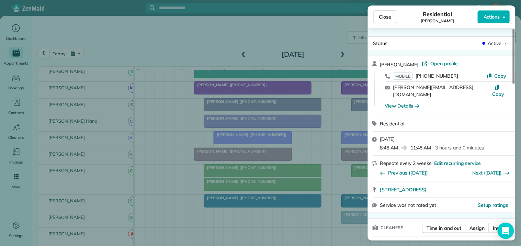
click at [260, 32] on div "Close Residential [PERSON_NAME] Actions Status Active [PERSON_NAME] · Open prof…" at bounding box center [260, 123] width 521 height 246
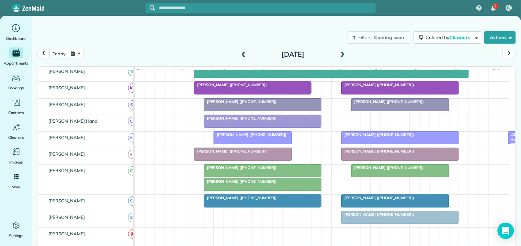
click at [78, 55] on button "button" at bounding box center [76, 53] width 16 height 9
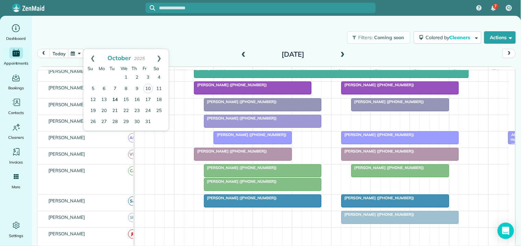
click at [116, 98] on link "14" at bounding box center [114, 99] width 11 height 11
